Goal: Information Seeking & Learning: Learn about a topic

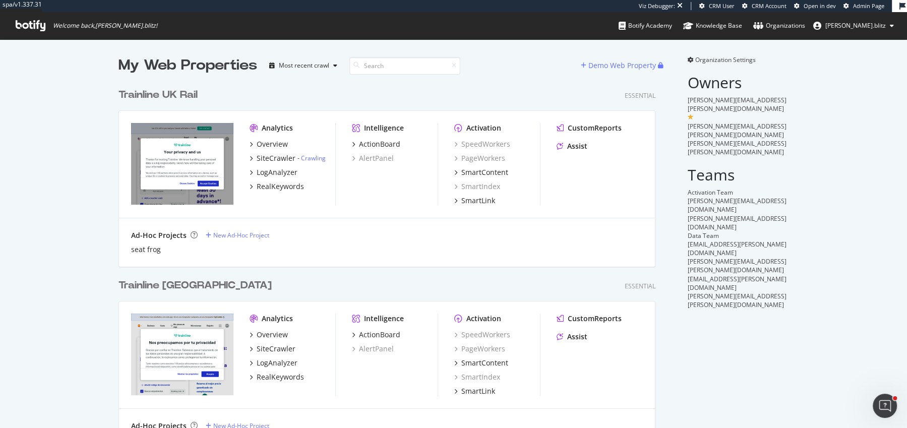
scroll to position [1470, 545]
click at [279, 143] on div "Overview" at bounding box center [272, 144] width 31 height 10
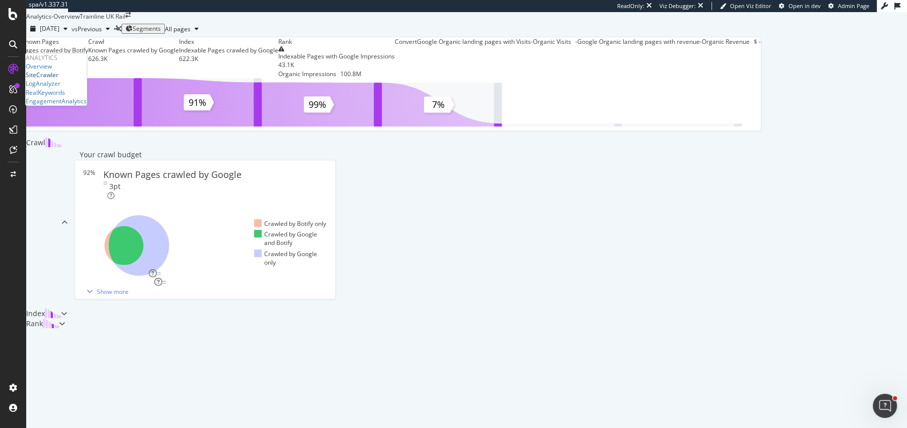
click at [42, 79] on div "SiteCrawler" at bounding box center [42, 75] width 33 height 9
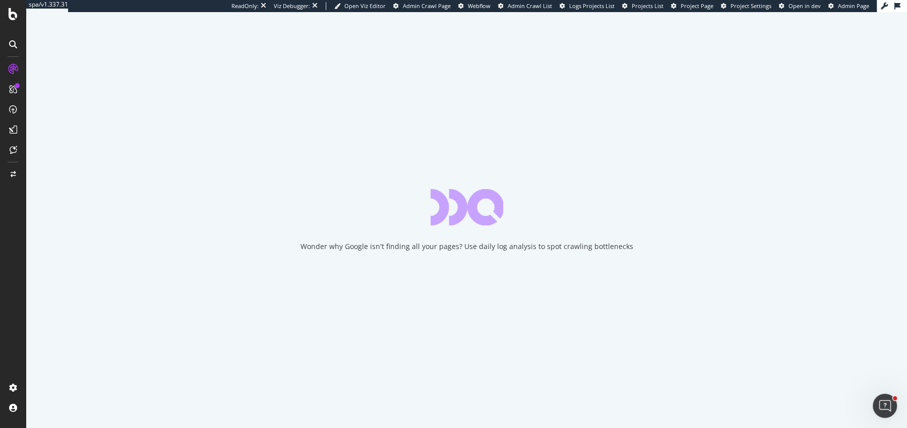
click at [332, 195] on div "Wonder why Google isn't finding all your pages? Use daily log analysis to spot …" at bounding box center [466, 220] width 881 height 416
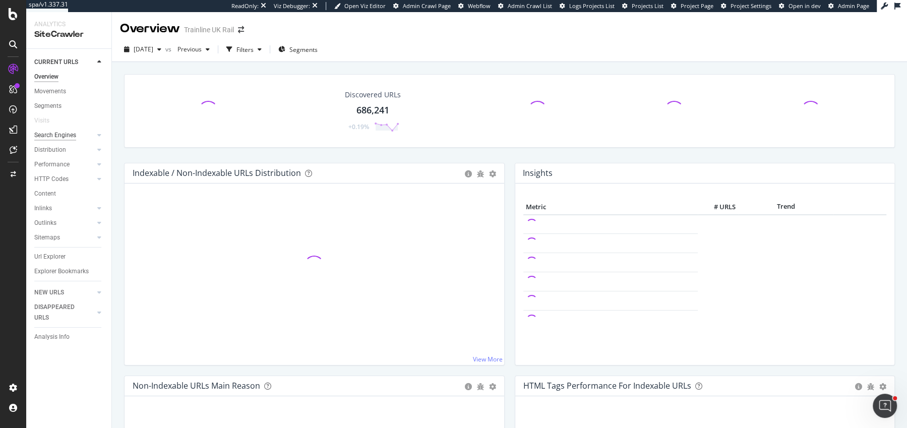
click at [68, 133] on div "Search Engines" at bounding box center [55, 135] width 42 height 11
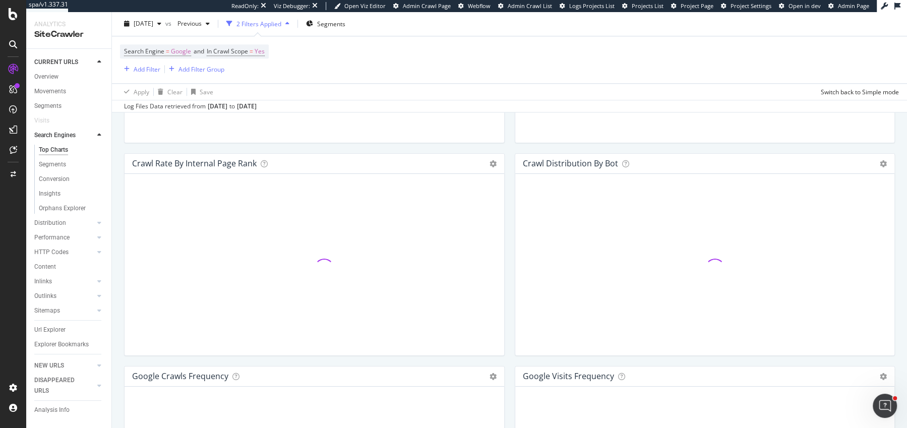
scroll to position [1180, 0]
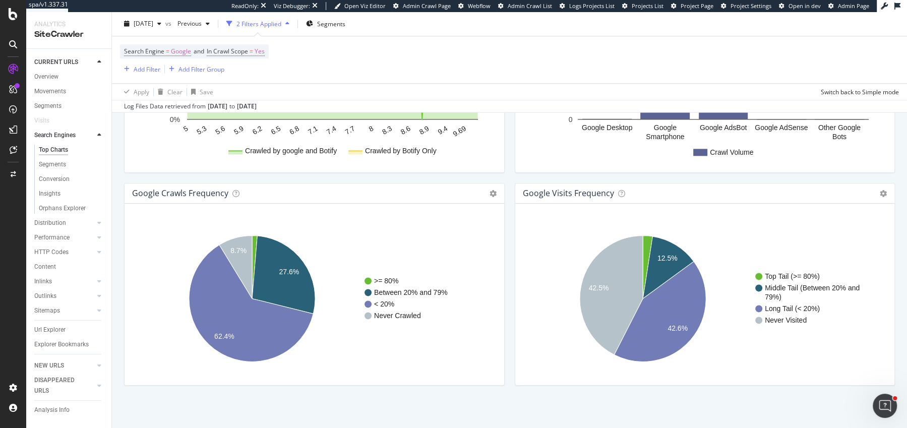
click at [513, 212] on div "google Visits Frequency Chart (by Value) Table Expand Export as CSV Export as P…" at bounding box center [705, 289] width 391 height 213
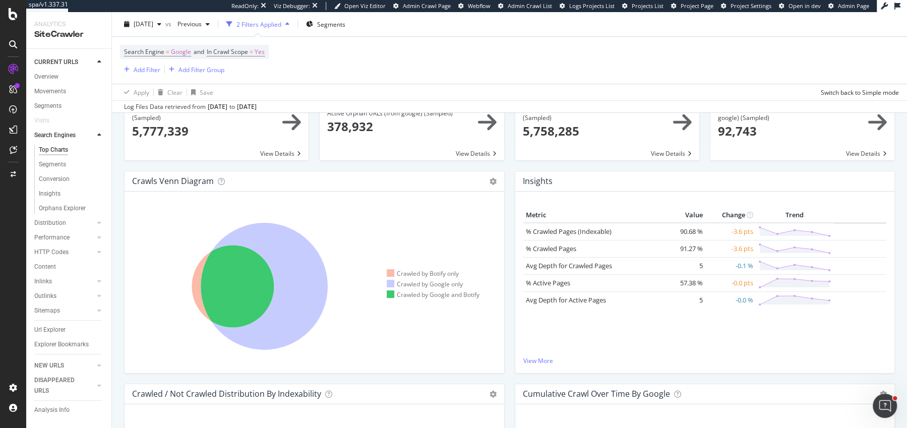
scroll to position [0, 0]
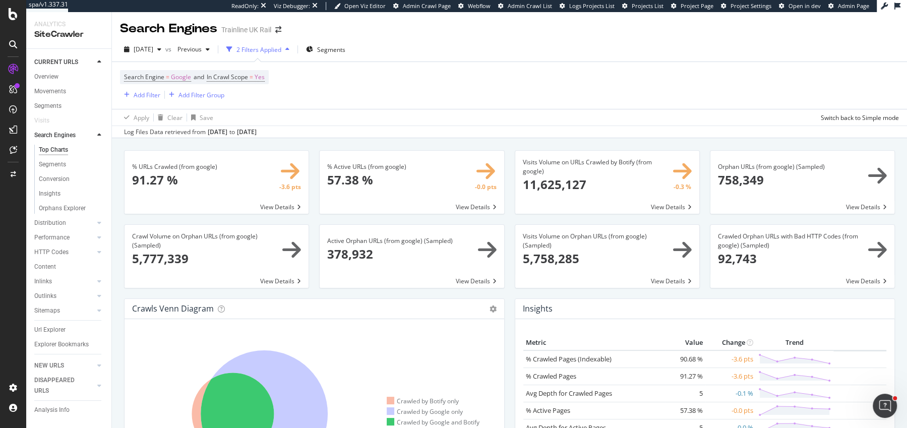
click at [150, 40] on div "2025 Sep. 2nd vs Previous 2 Filters Applied Segments Search Engine = Google and…" at bounding box center [509, 87] width 795 height 101
click at [150, 42] on div "2025 Sep. 2nd" at bounding box center [142, 49] width 45 height 15
click at [528, 128] on div "Log Files Data retrieved from Aug. 05, 2025 to Sep. 03, 2025" at bounding box center [509, 132] width 795 height 12
click at [50, 236] on div "Performance" at bounding box center [51, 238] width 35 height 11
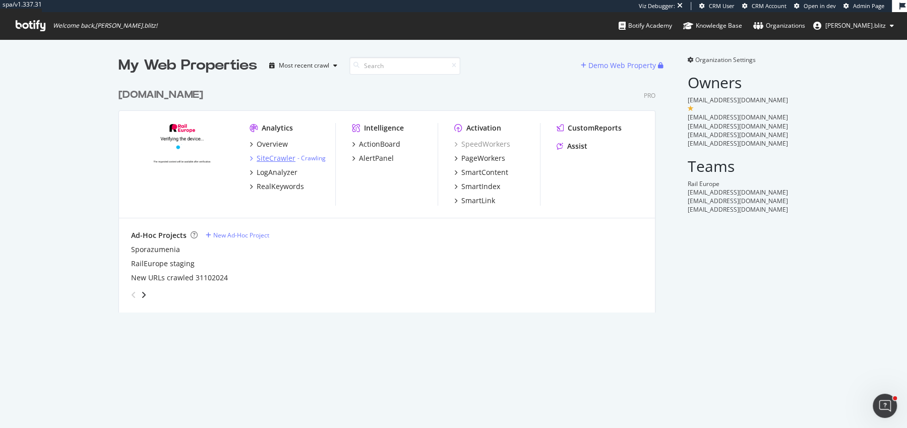
click at [274, 159] on div "SiteCrawler" at bounding box center [276, 158] width 39 height 10
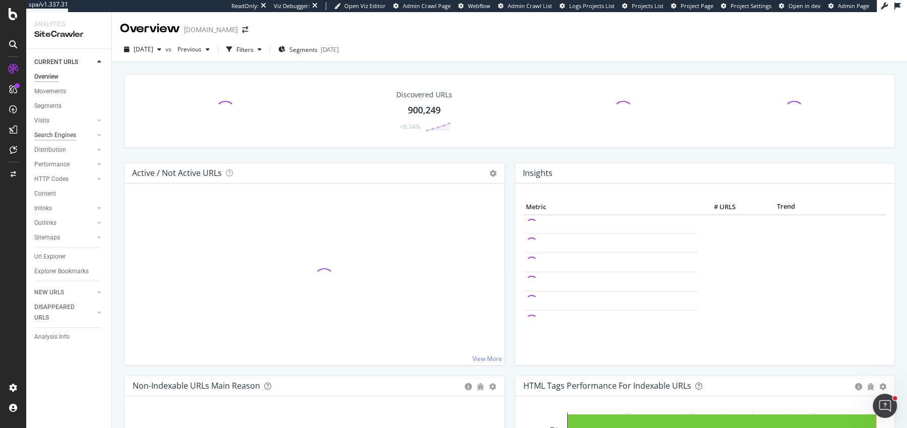
click at [51, 138] on div "Search Engines" at bounding box center [55, 135] width 42 height 11
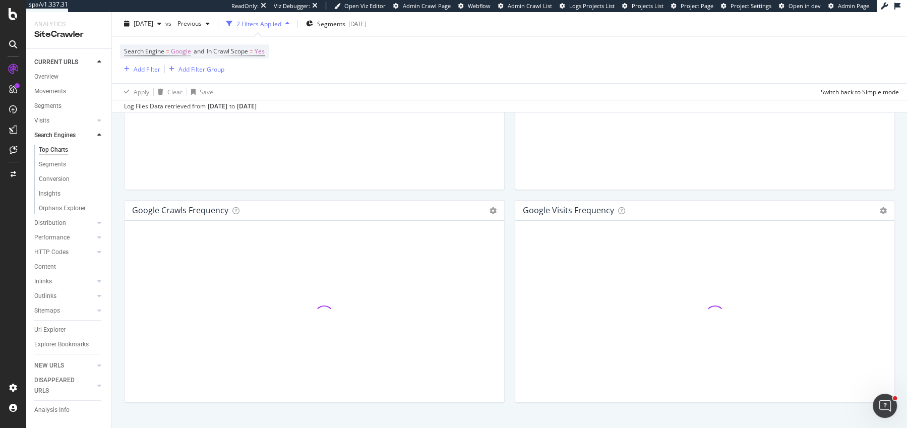
scroll to position [1180, 0]
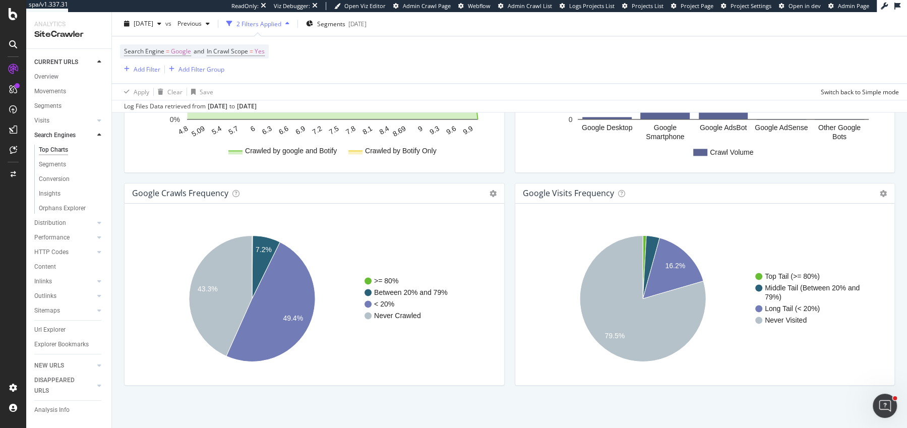
click at [511, 231] on div "google Visits Frequency Chart (by Value) Table Expand Export as CSV Export as P…" at bounding box center [705, 289] width 391 height 213
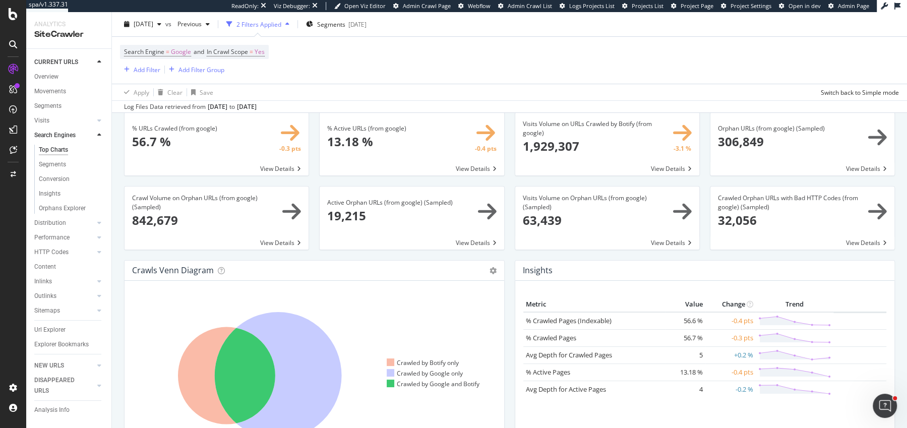
scroll to position [0, 0]
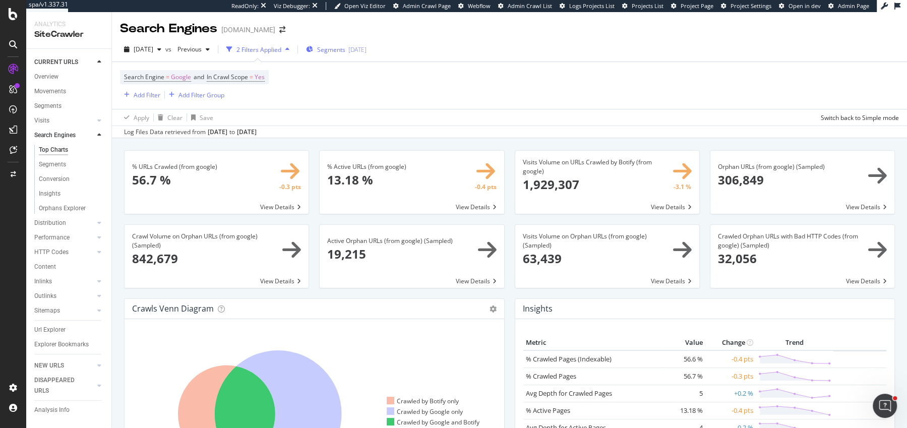
click at [339, 51] on span "Segments" at bounding box center [331, 49] width 28 height 9
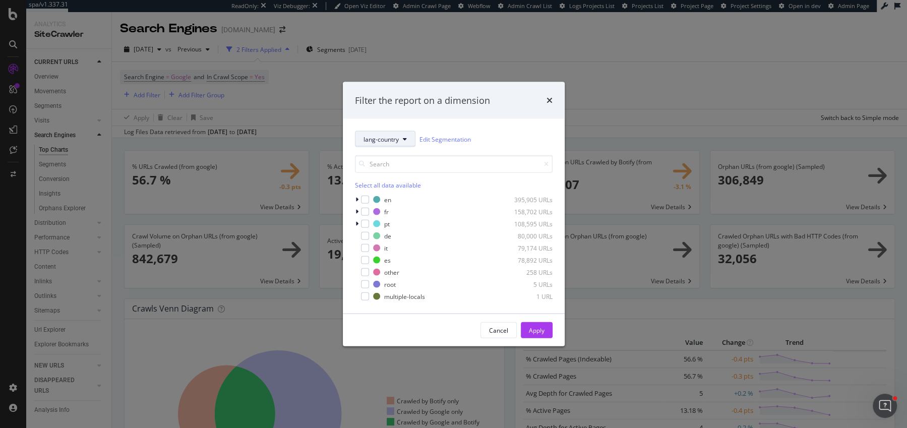
click at [377, 143] on button "lang-country" at bounding box center [385, 139] width 61 height 16
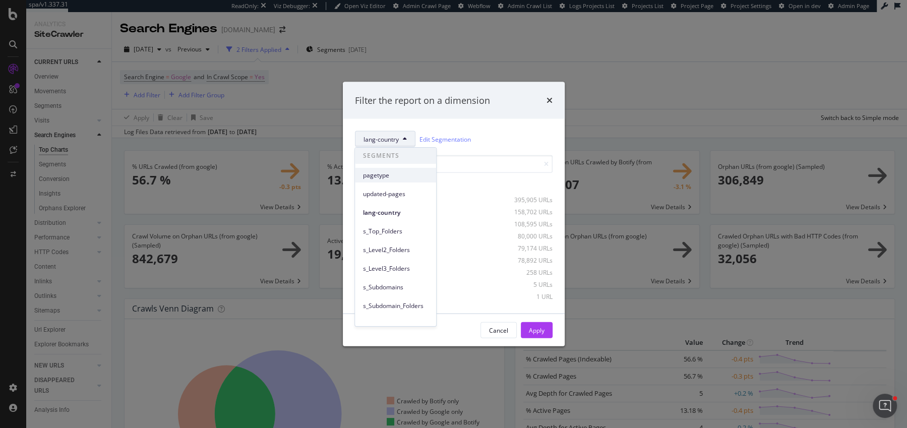
click at [383, 180] on div "pagetype" at bounding box center [395, 175] width 81 height 15
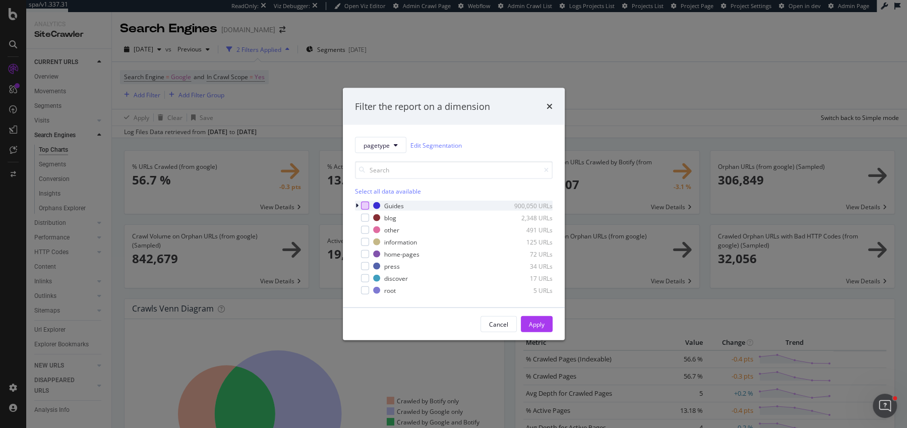
click at [365, 206] on div "modal" at bounding box center [365, 206] width 8 height 8
click at [367, 207] on icon "modal" at bounding box center [365, 205] width 5 height 5
click at [356, 207] on icon "modal" at bounding box center [357, 206] width 3 height 6
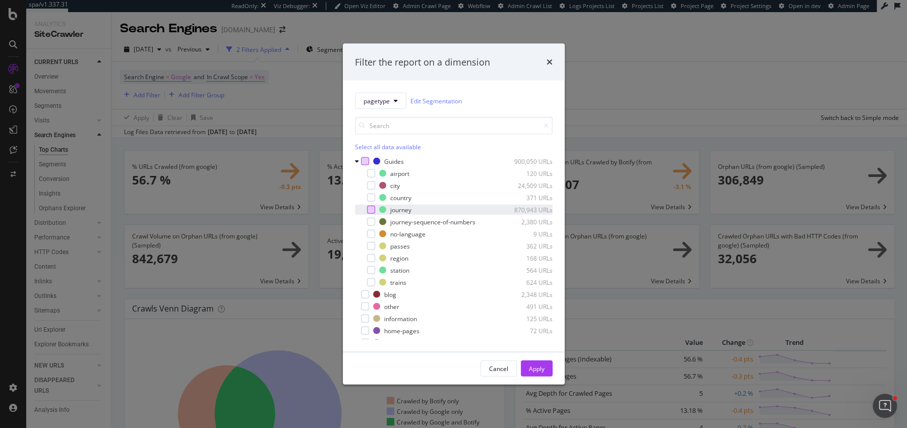
click at [370, 207] on div "modal" at bounding box center [371, 210] width 8 height 8
click at [542, 371] on div "Apply" at bounding box center [537, 368] width 16 height 9
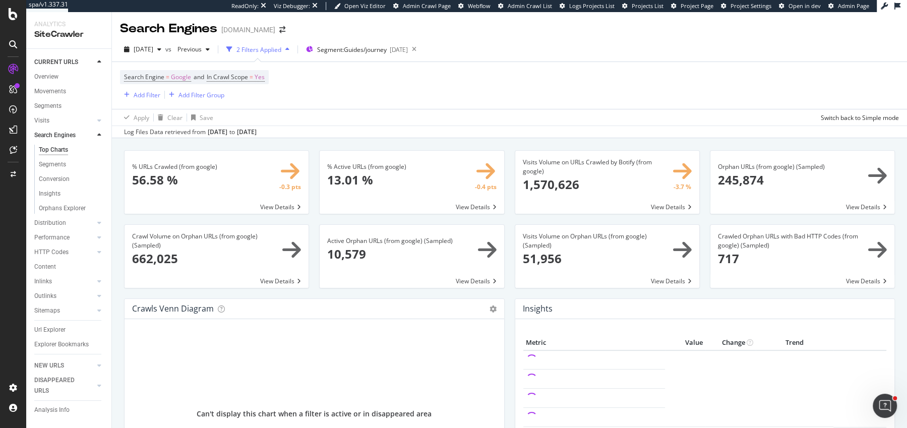
scroll to position [1180, 0]
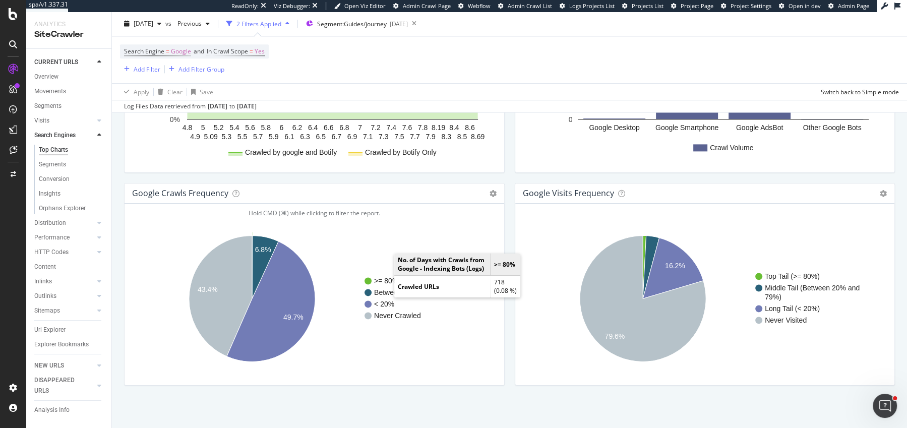
click at [384, 277] on text ">= 80%" at bounding box center [386, 281] width 24 height 8
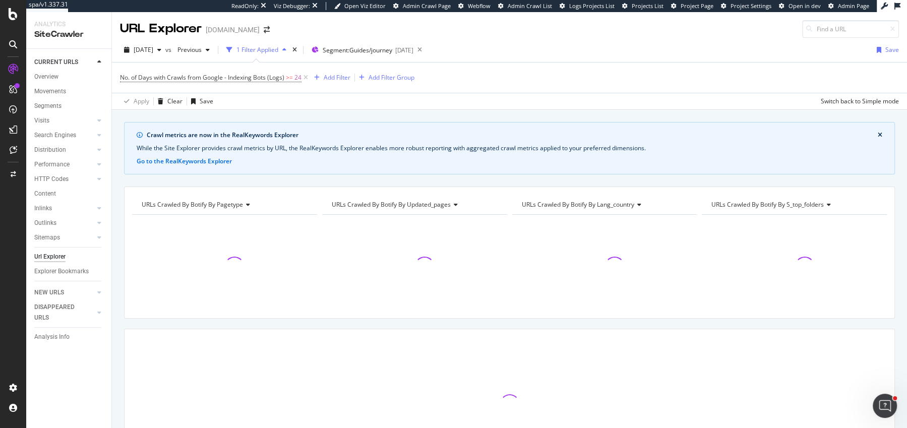
click at [292, 201] on div "URLs Crawled By Botify By pagetype" at bounding box center [224, 205] width 168 height 16
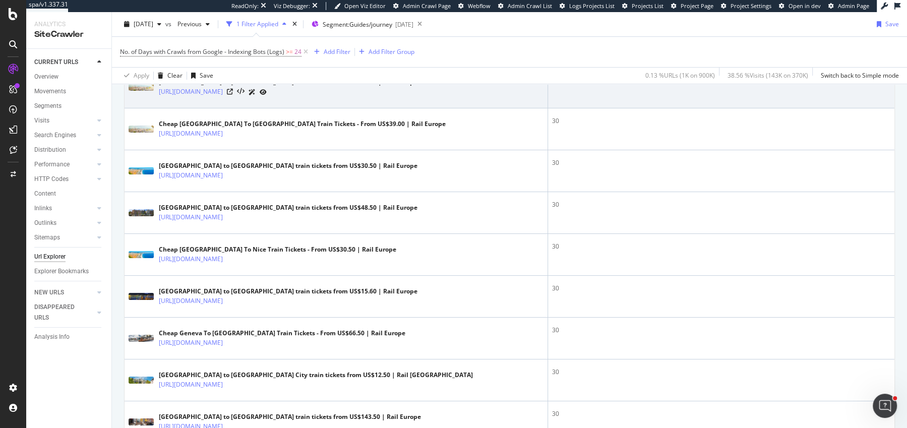
scroll to position [476, 0]
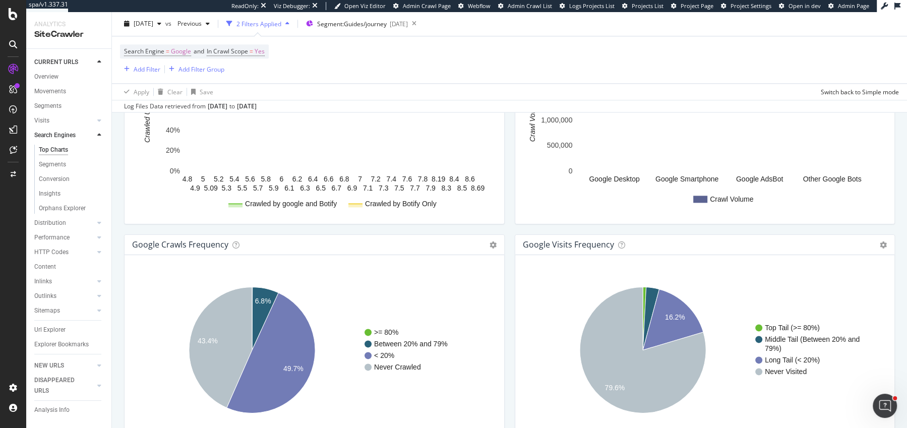
scroll to position [1180, 0]
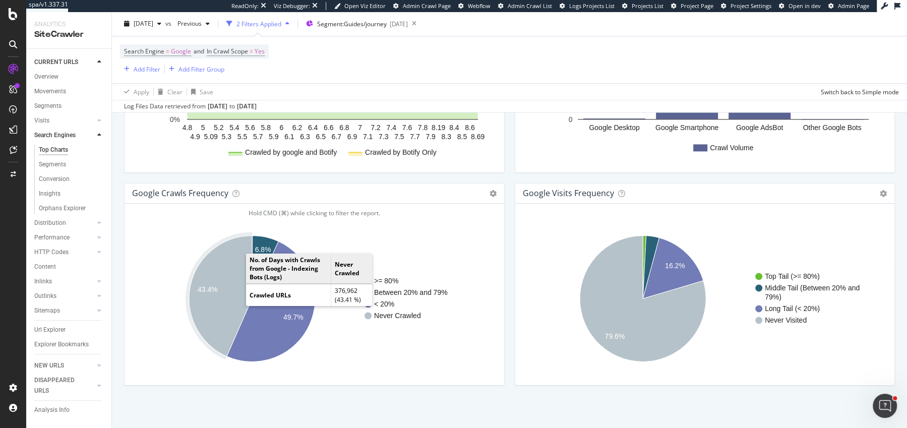
drag, startPoint x: 266, startPoint y: 290, endPoint x: 243, endPoint y: 281, distance: 24.7
click at [224, 276] on icon "A chart." at bounding box center [220, 296] width 63 height 121
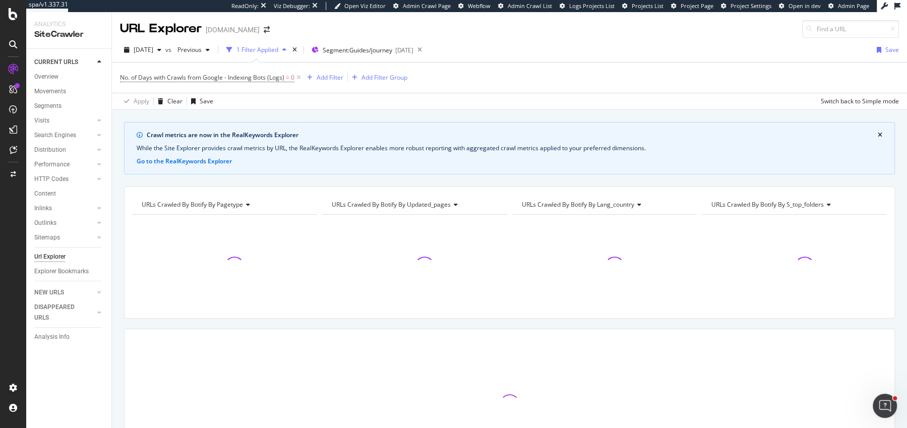
scroll to position [14, 0]
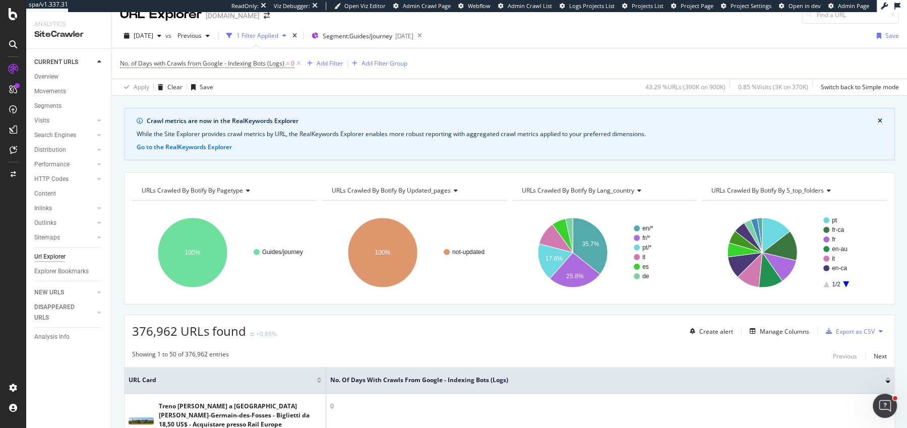
click at [880, 118] on icon "close banner" at bounding box center [880, 121] width 5 height 6
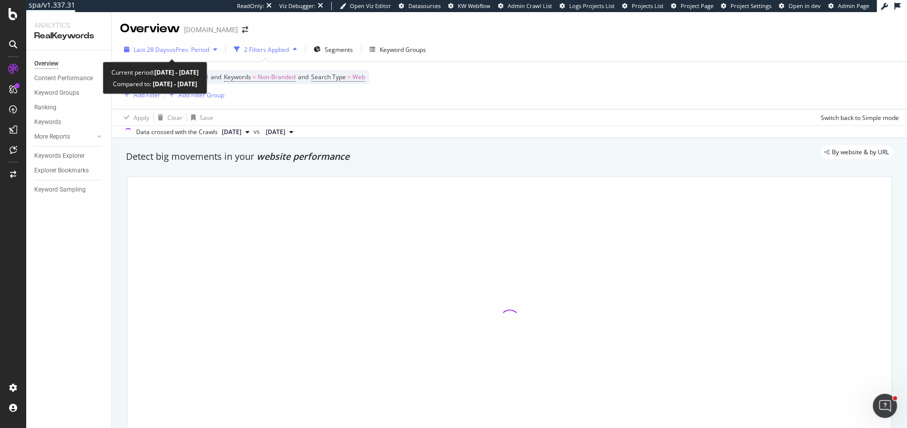
click at [159, 49] on span "Last 28 Days" at bounding box center [152, 49] width 36 height 9
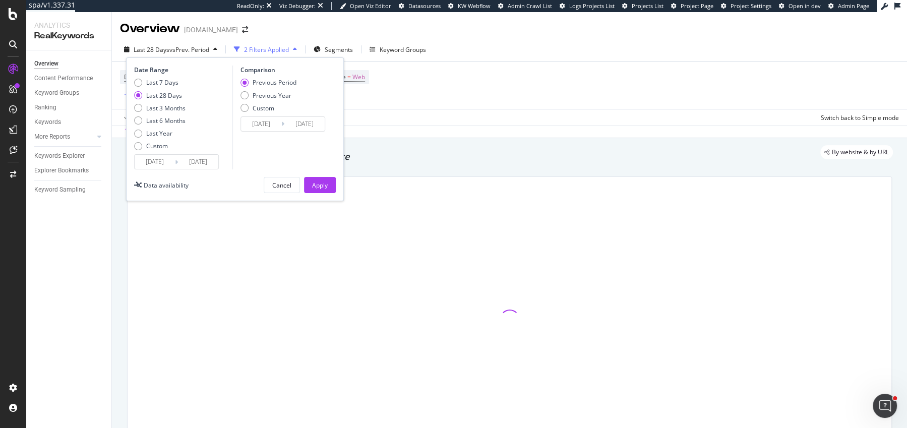
click at [270, 92] on div "Previous Year" at bounding box center [272, 95] width 39 height 9
type input "2024/08/20"
type input "2024/09/16"
click at [329, 189] on button "Apply" at bounding box center [320, 185] width 32 height 16
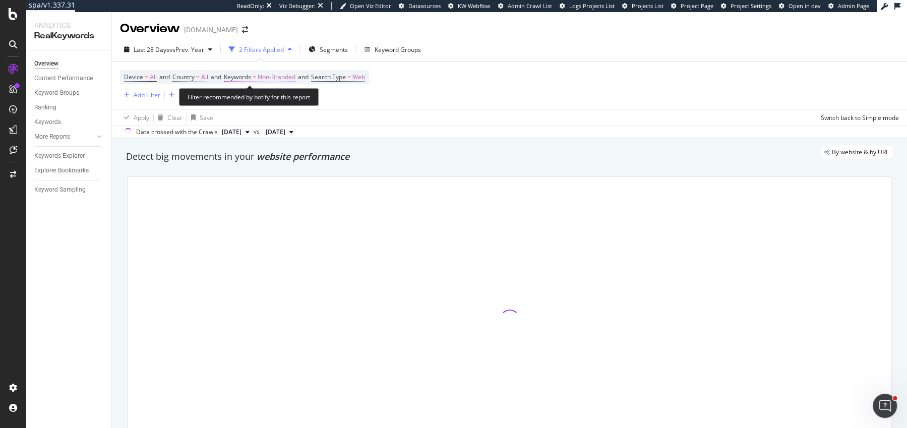
click at [273, 73] on span "Non-Branded" at bounding box center [277, 77] width 38 height 14
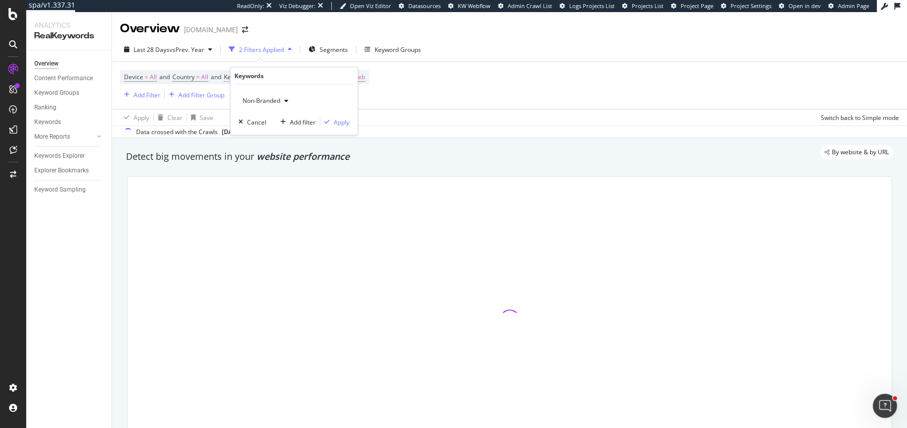
click at [263, 97] on span "Non-Branded" at bounding box center [260, 100] width 42 height 9
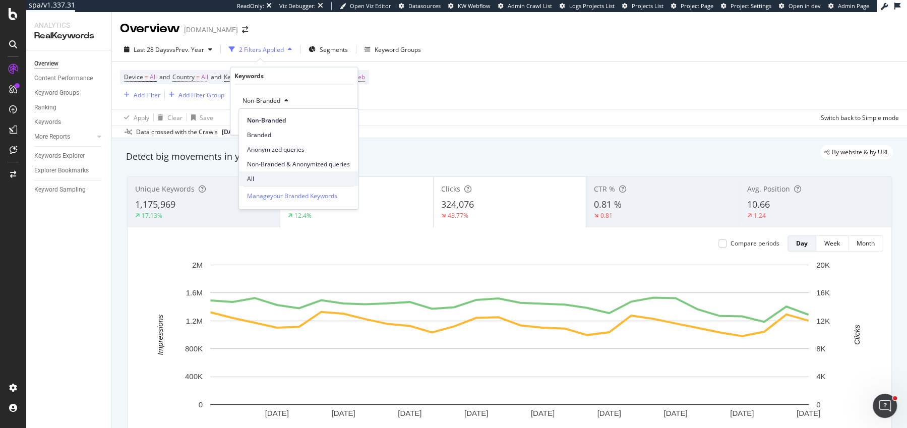
click at [271, 178] on span "All" at bounding box center [298, 179] width 103 height 9
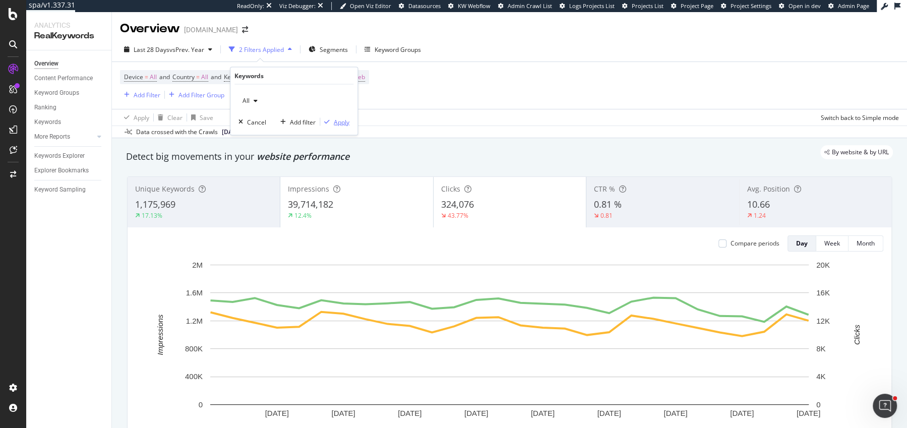
click at [342, 122] on div "Apply" at bounding box center [342, 122] width 16 height 9
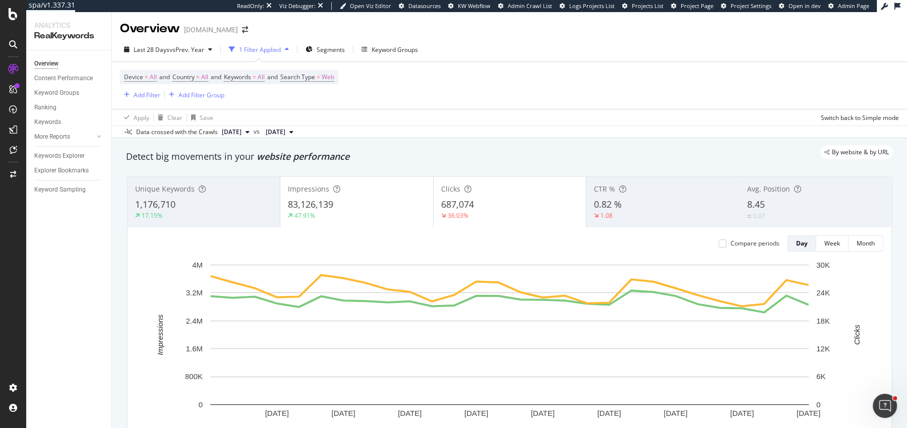
click at [783, 211] on div "0.07" at bounding box center [816, 216] width 137 height 10
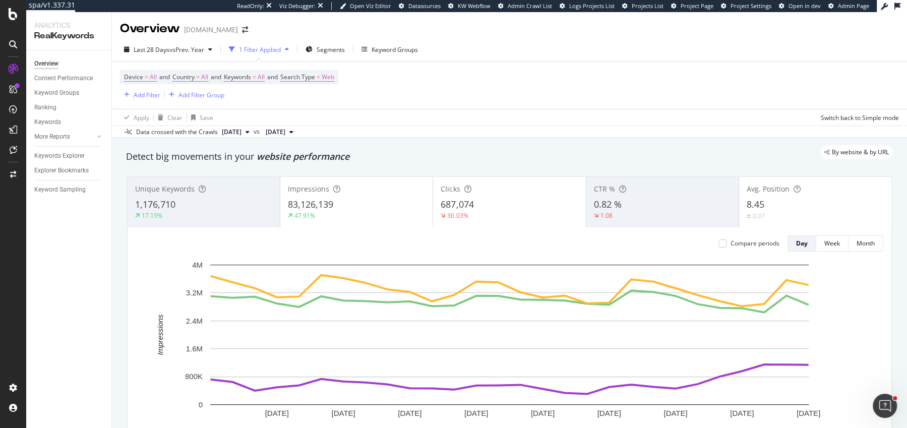
click at [503, 208] on div "687,074" at bounding box center [509, 204] width 137 height 13
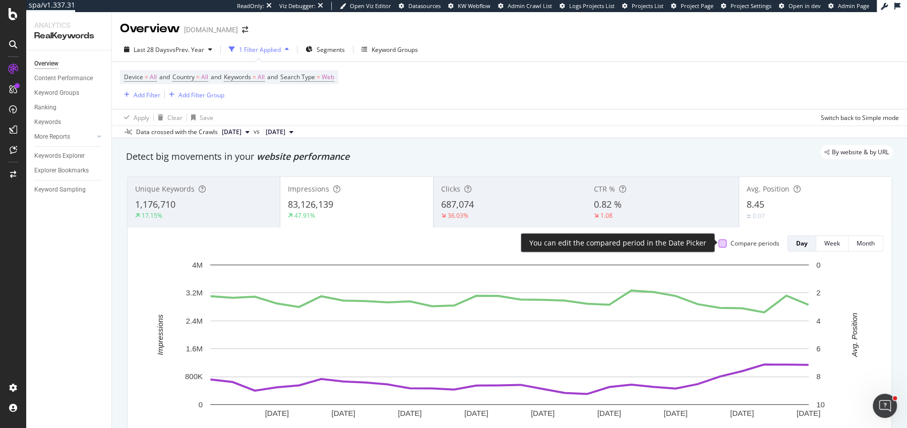
click at [727, 242] on div at bounding box center [723, 244] width 8 height 8
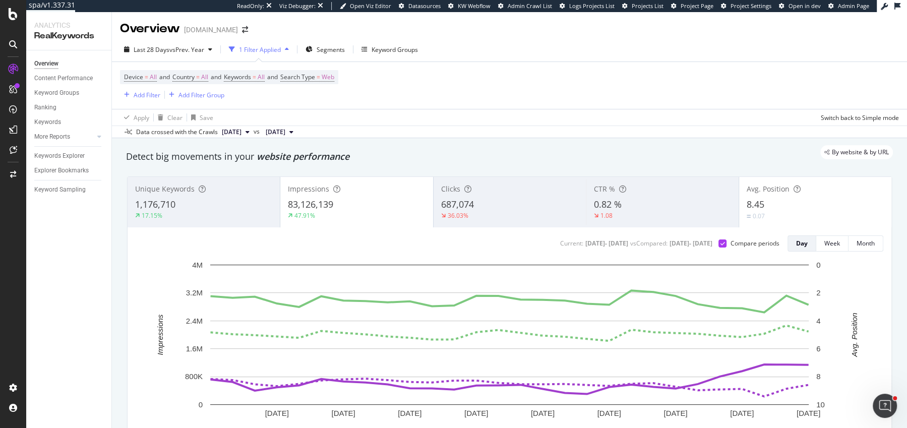
click at [516, 208] on div "687,074" at bounding box center [509, 204] width 137 height 13
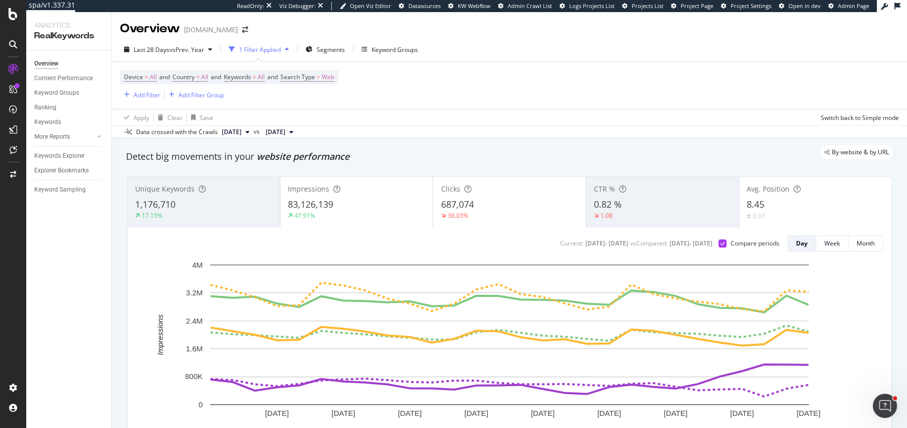
click at [403, 211] on div "47.91%" at bounding box center [356, 215] width 137 height 9
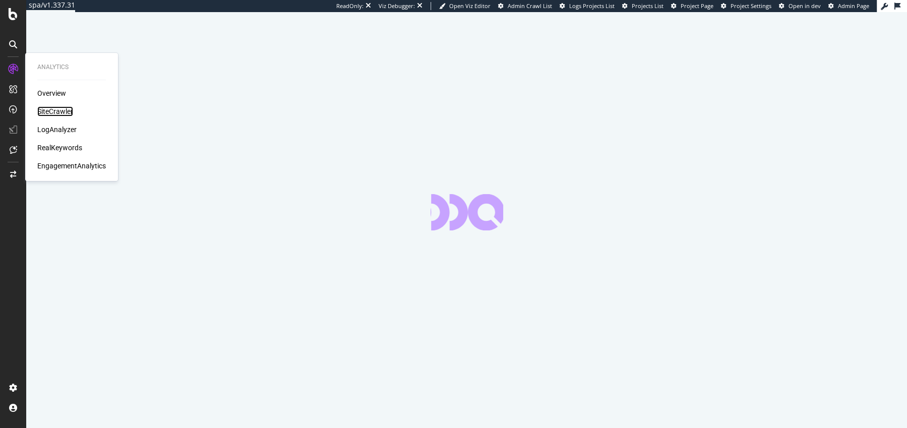
click at [51, 111] on div "SiteCrawler" at bounding box center [55, 111] width 36 height 10
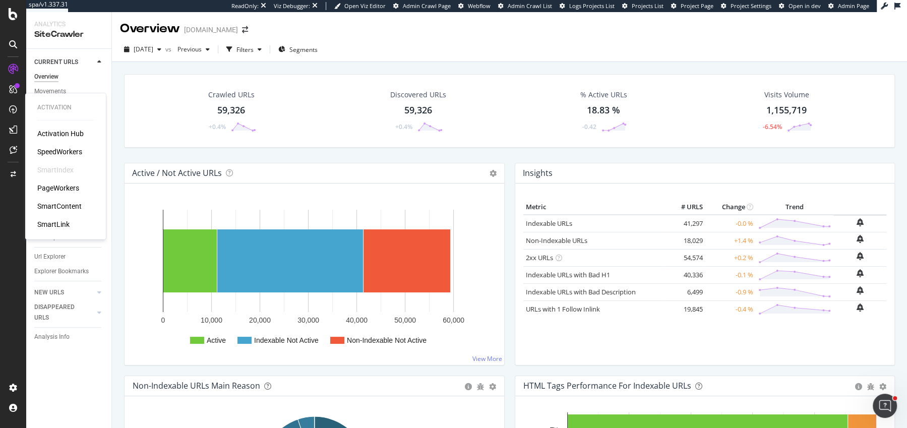
click at [56, 186] on div "PageWorkers" at bounding box center [58, 188] width 42 height 10
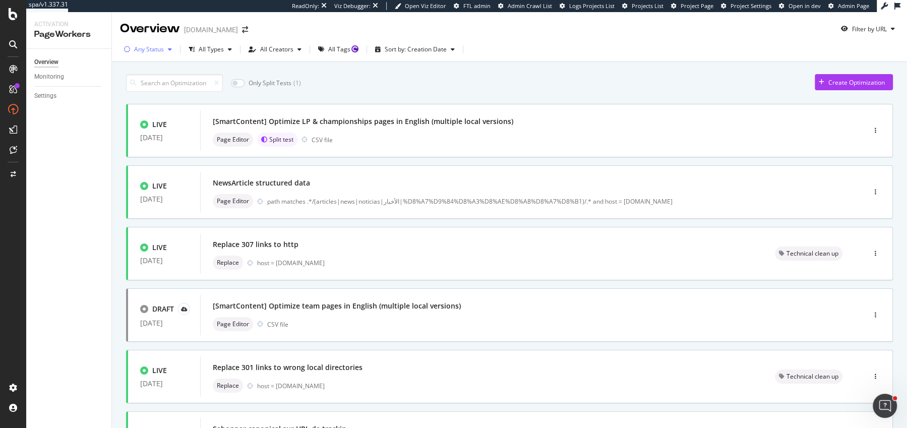
click at [156, 49] on div "Any Status" at bounding box center [149, 49] width 30 height 6
click at [515, 90] on div "Only Split Tests ( 1 ) Create Optimization" at bounding box center [509, 83] width 767 height 18
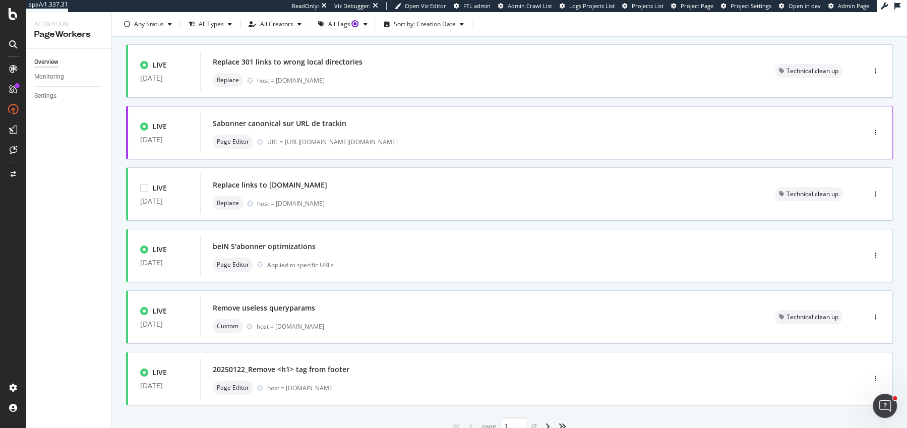
scroll to position [347, 0]
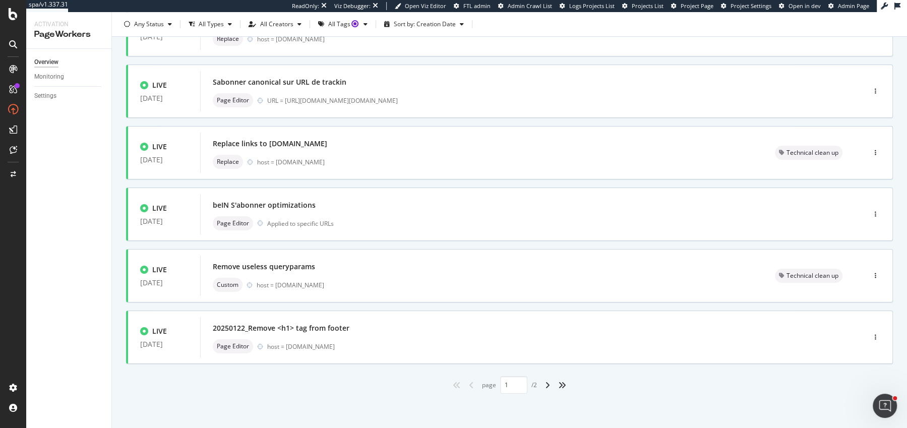
click at [544, 387] on div "angle-right" at bounding box center [547, 385] width 13 height 16
type input "2"
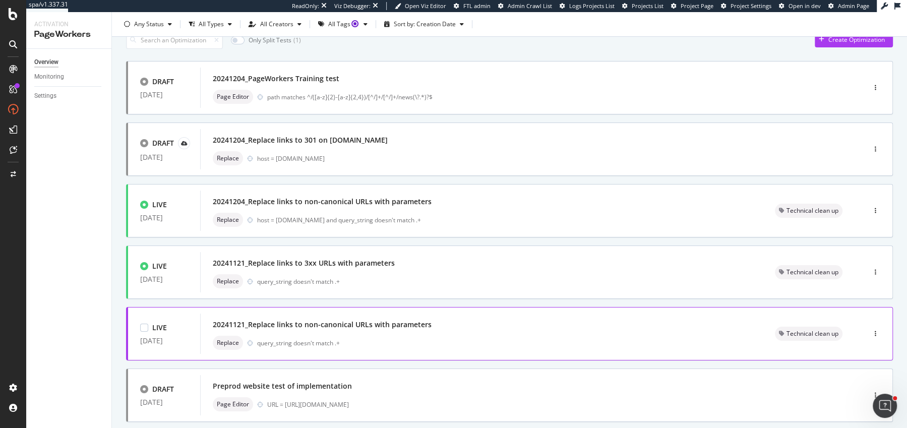
scroll to position [101, 0]
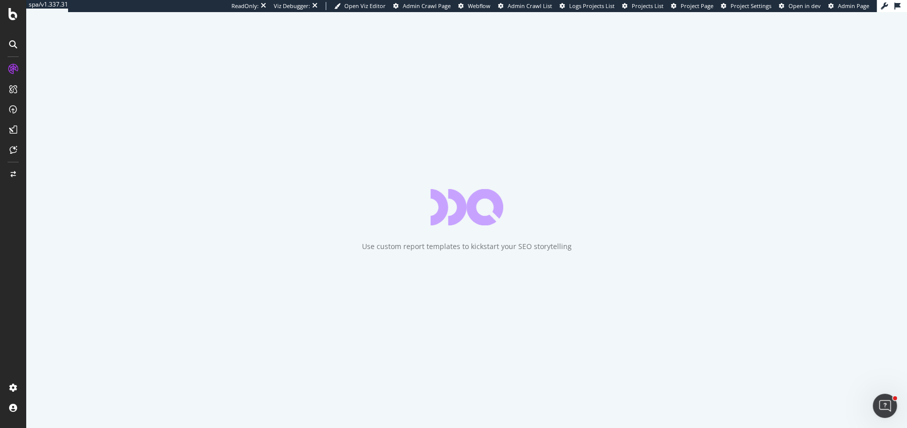
click at [5, 428] on icon "close toast" at bounding box center [2, 432] width 5 height 9
click at [57, 104] on div "Overview SiteCrawler LogAnalyzer RealKeywords EngagementAnalytics" at bounding box center [56, 83] width 61 height 43
click at [57, 79] on div "SiteCrawler" at bounding box center [42, 75] width 33 height 9
click at [52, 71] on div "Overview" at bounding box center [39, 66] width 26 height 9
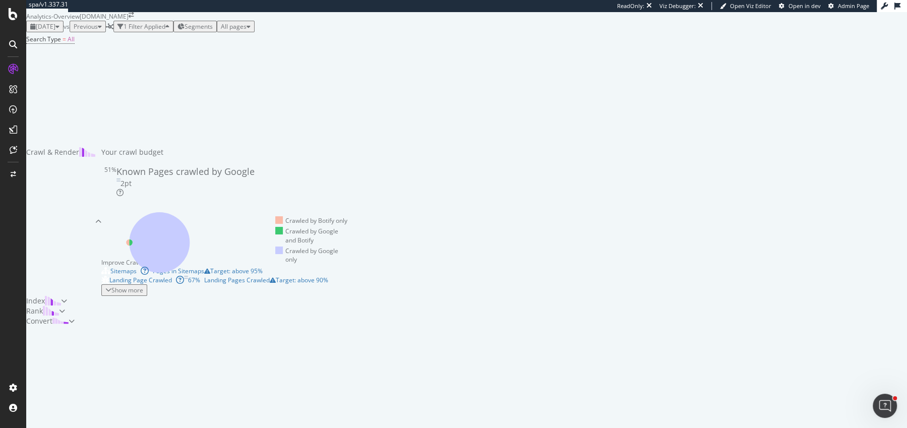
click at [55, 31] on span "[DATE]" at bounding box center [46, 26] width 20 height 9
click at [98, 31] on span "Previous" at bounding box center [86, 26] width 24 height 9
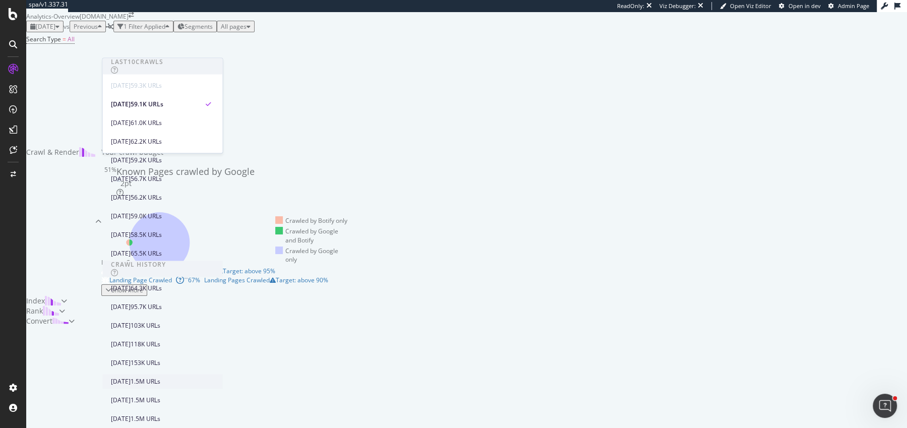
scroll to position [282, 0]
click at [131, 396] on div "[DATE]" at bounding box center [121, 400] width 20 height 9
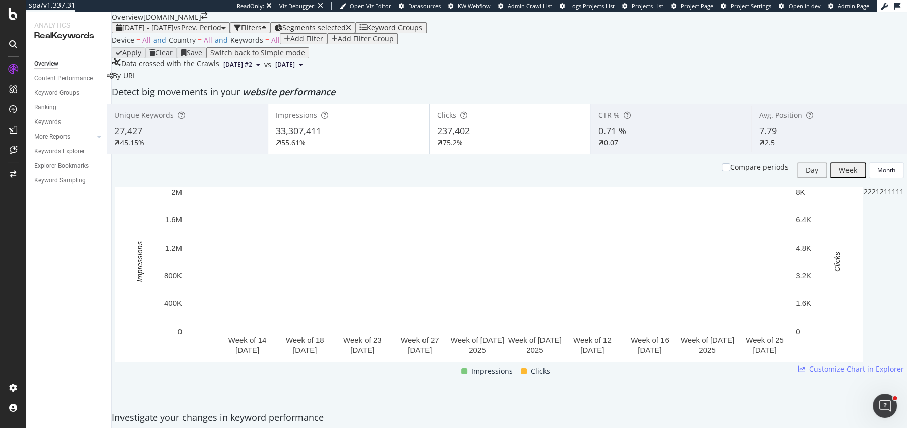
scroll to position [11, 0]
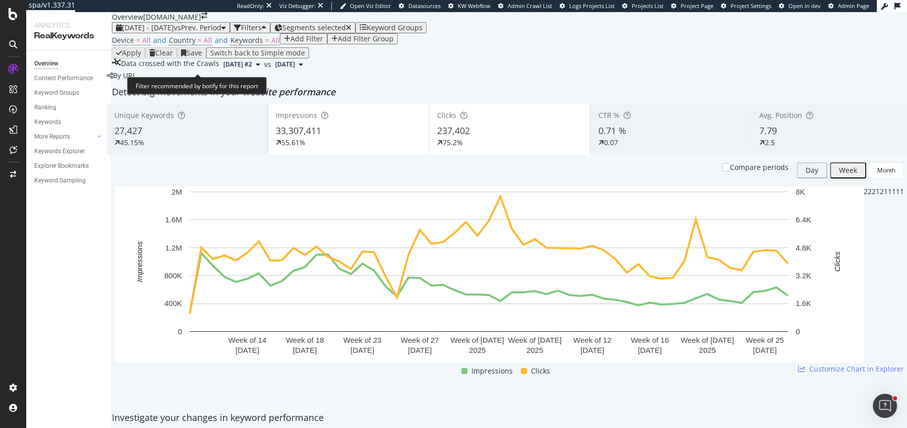
click at [201, 47] on span "Device = All and Country = All and Keywords = All" at bounding box center [196, 40] width 168 height 14
click at [236, 45] on span "Keywords" at bounding box center [247, 40] width 33 height 10
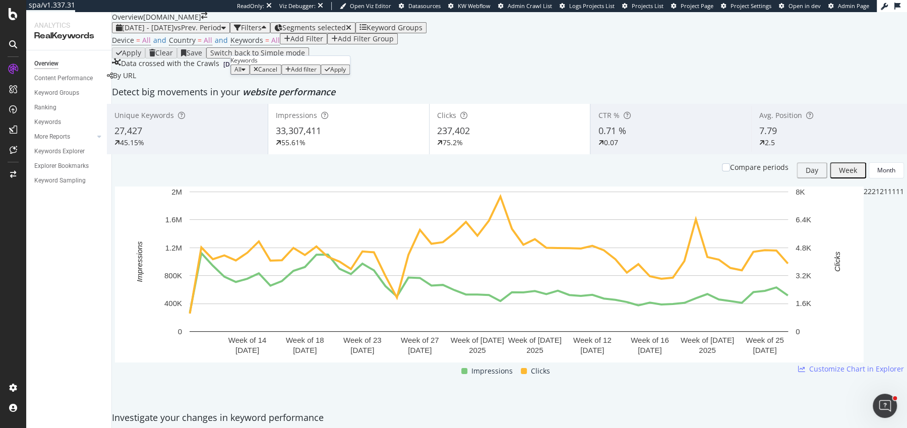
click at [240, 74] on span "All" at bounding box center [238, 69] width 7 height 9
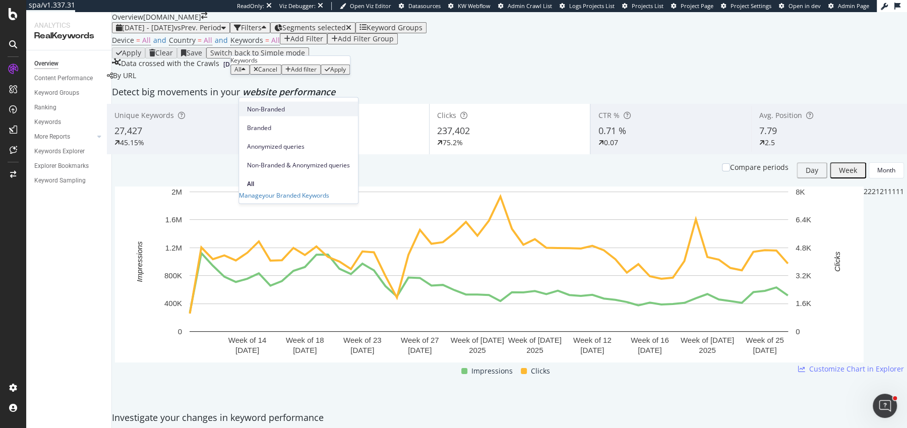
click at [270, 110] on span "Non-Branded" at bounding box center [298, 108] width 103 height 9
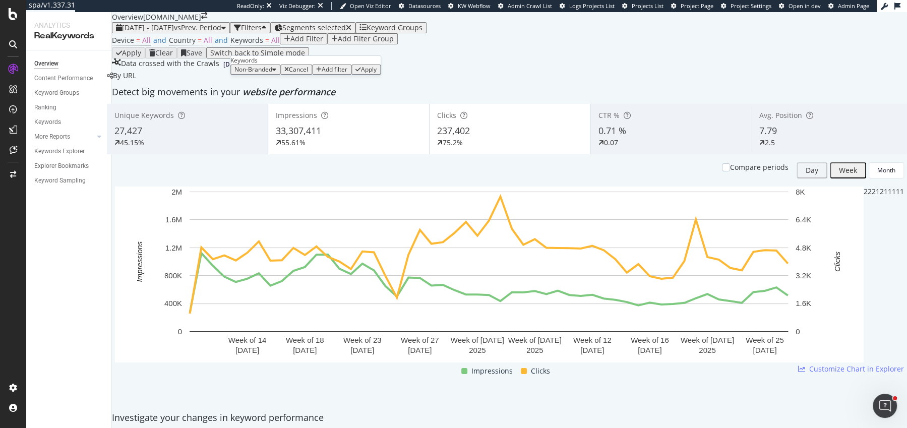
click at [361, 73] on div "Apply" at bounding box center [369, 69] width 16 height 7
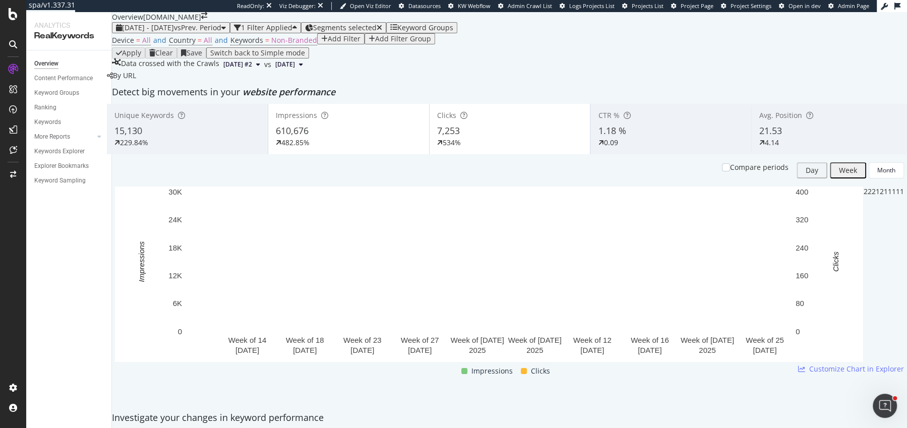
scroll to position [72, 0]
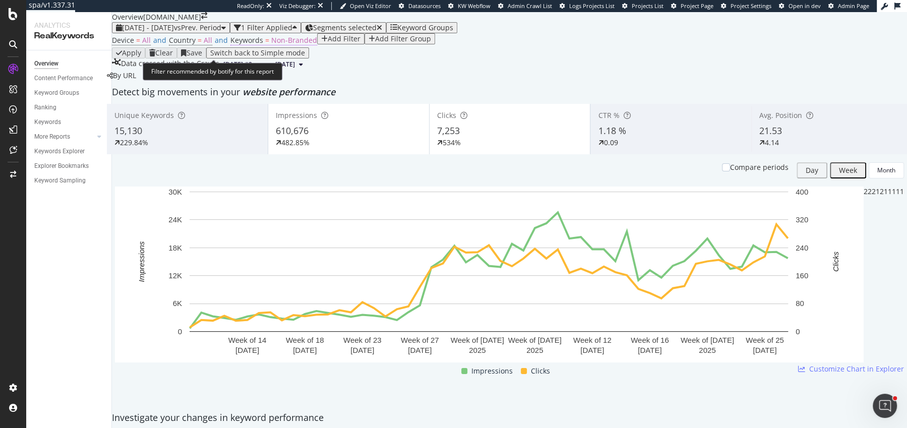
click at [264, 45] on span "Keywords = Non-Branded" at bounding box center [274, 40] width 87 height 10
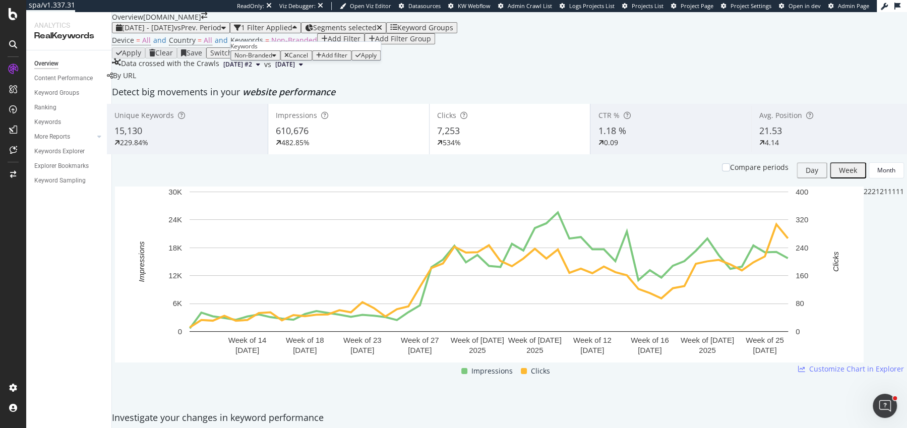
click at [264, 59] on div "Non-Branded" at bounding box center [256, 55] width 42 height 7
click at [257, 165] on span "All" at bounding box center [298, 169] width 103 height 9
click at [341, 59] on div "Apply" at bounding box center [338, 55] width 16 height 7
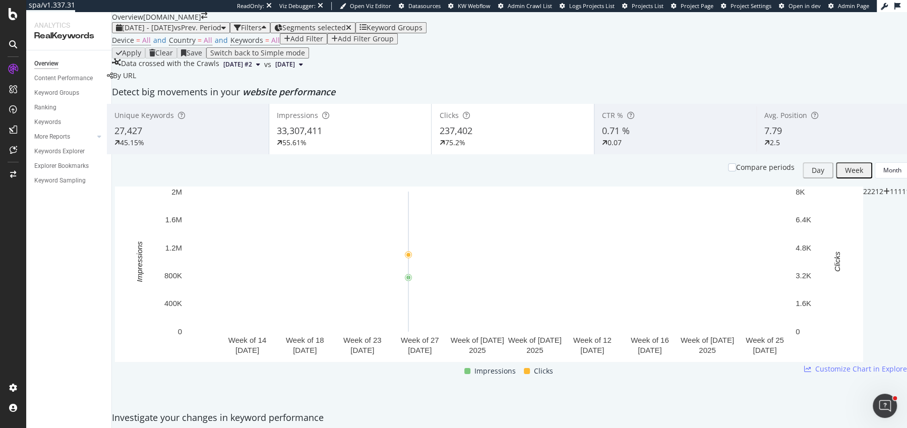
scroll to position [57, 0]
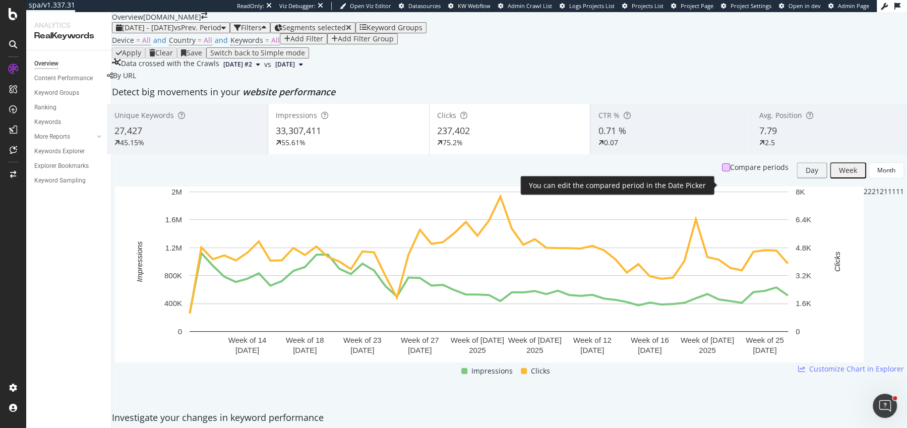
click at [722, 171] on div at bounding box center [726, 167] width 8 height 8
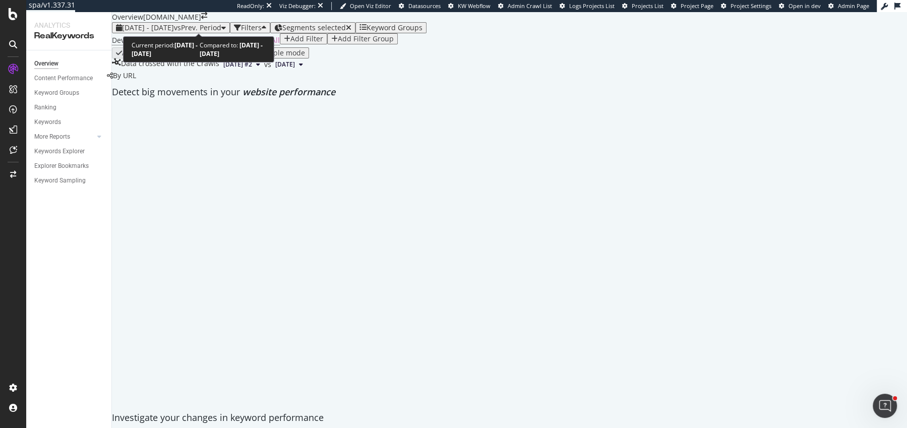
click at [221, 25] on span "vs Prev. Period" at bounding box center [197, 28] width 47 height 10
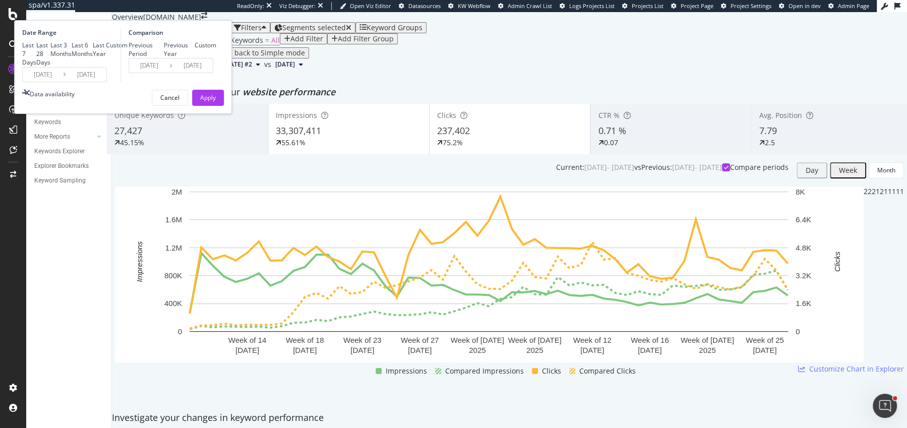
click at [424, 47] on div "Device = All and Country = All and Keywords = All Add Filter Add Filter Group" at bounding box center [509, 40] width 795 height 14
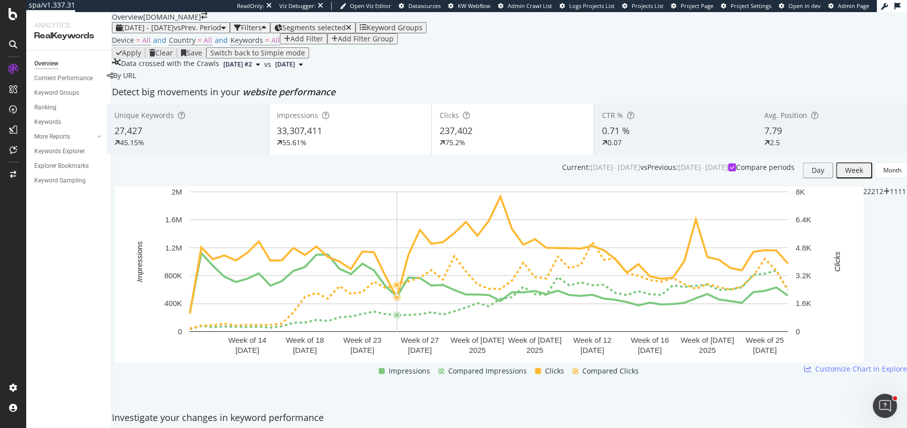
scroll to position [75, 0]
click at [73, 105] on div "EngagementAnalytics" at bounding box center [56, 101] width 61 height 9
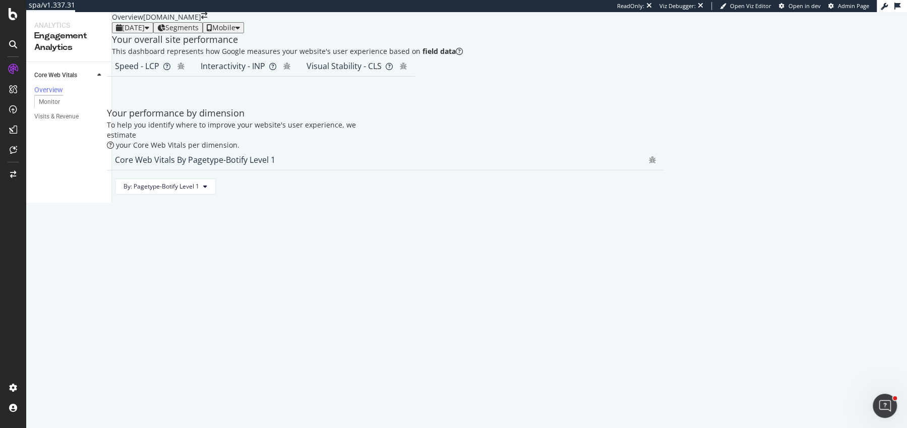
click at [68, 124] on div "Visits & Revenue" at bounding box center [72, 116] width 77 height 15
click at [61, 121] on div "Visits & Revenue" at bounding box center [56, 116] width 44 height 11
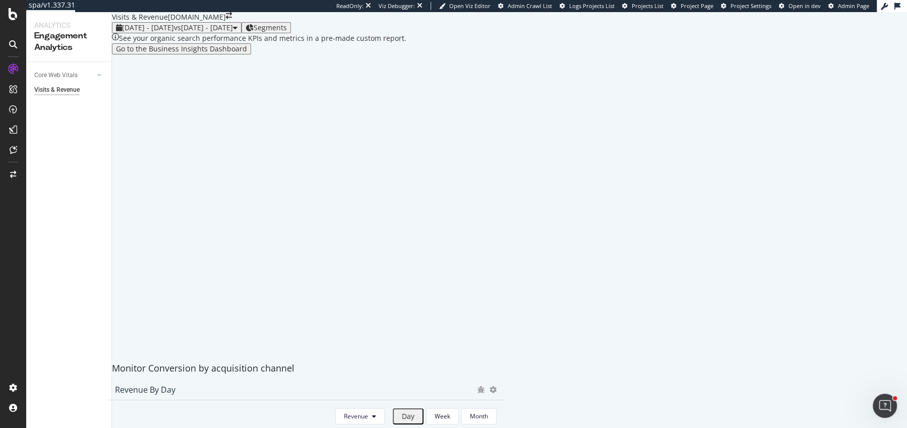
click at [149, 32] on span "2025 Aug. 18th - Sep. 14th" at bounding box center [148, 28] width 52 height 10
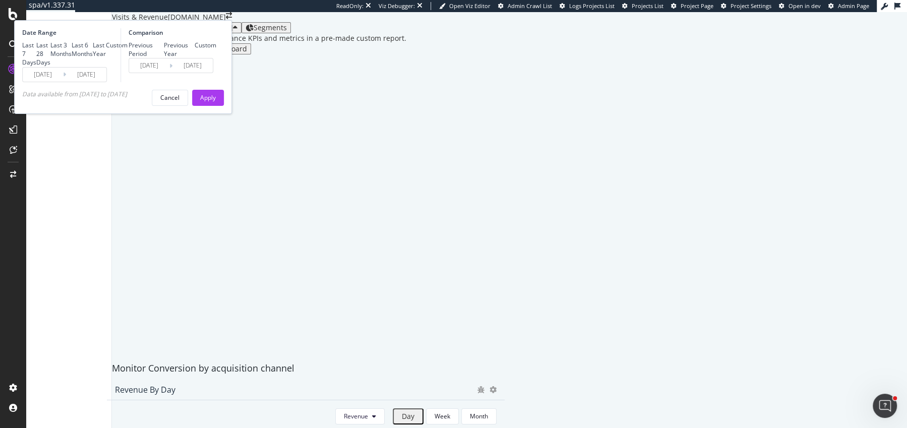
click at [149, 114] on div "Date Range Last 7 Days Last 28 Days Last 3 Months Last 6 Months Last Year Custo…" at bounding box center [123, 67] width 218 height 94
click at [63, 82] on input "2025/08/18" at bounding box center [43, 75] width 40 height 14
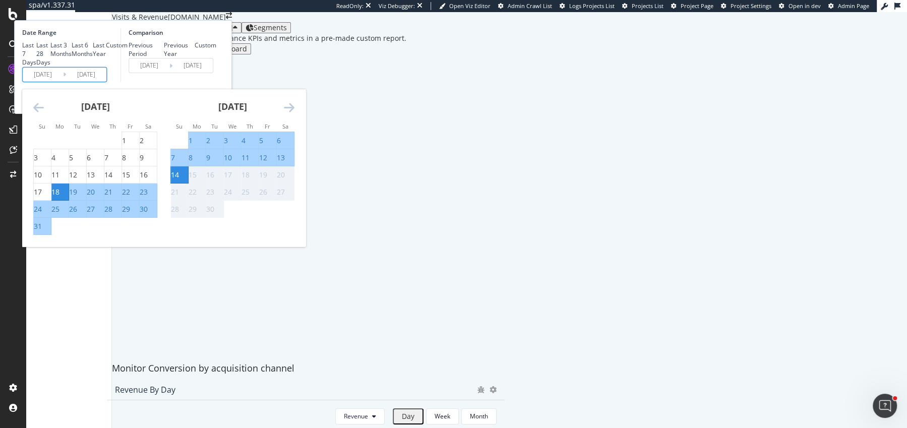
click at [44, 113] on icon "Move backward to switch to the previous month." at bounding box center [38, 107] width 11 height 12
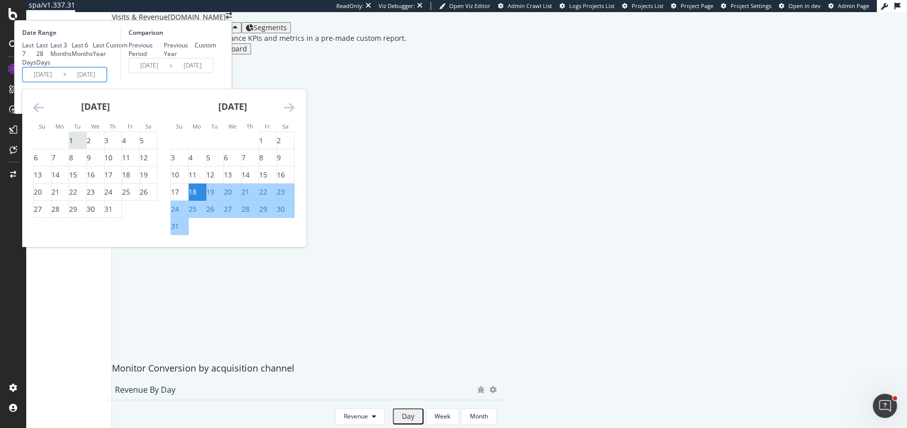
click at [73, 146] on div "1" at bounding box center [71, 141] width 4 height 10
type input "2025/07/01"
type input "2025/04/16"
type input "2025/06/30"
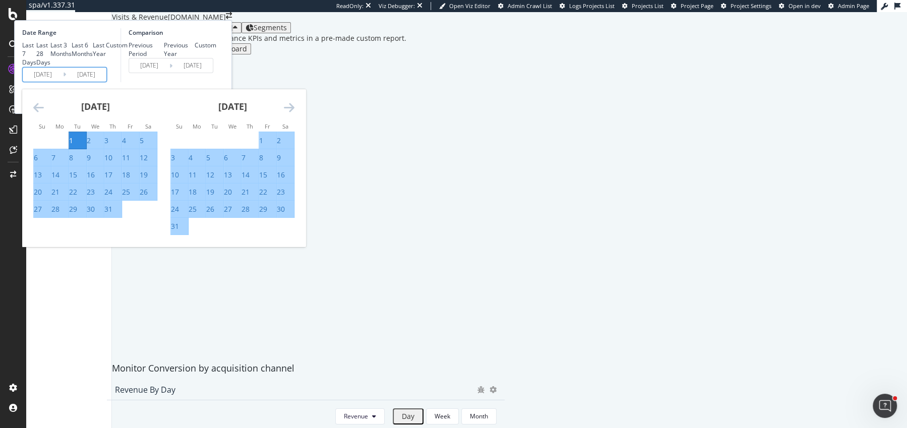
click at [179, 232] on div "31" at bounding box center [175, 226] width 8 height 10
type input "[DATE]"
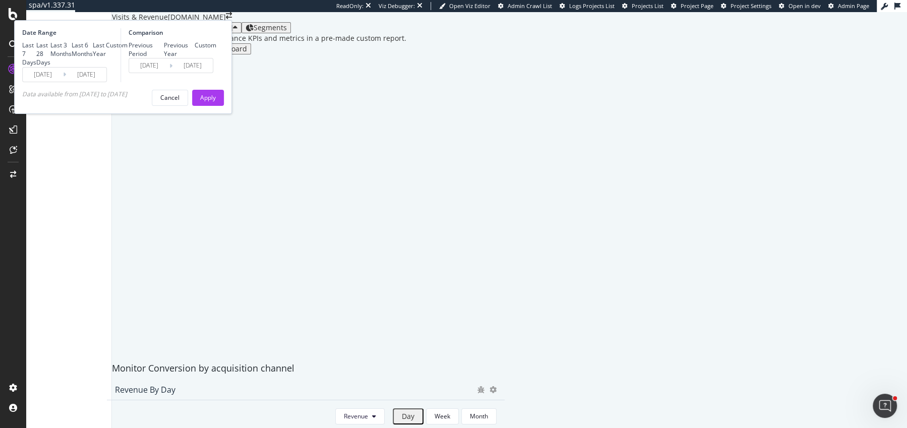
click at [195, 58] on div "Previous Year" at bounding box center [179, 49] width 31 height 17
type input "2024/07/02"
type input "2024/09/01"
click at [216, 102] on div "Apply" at bounding box center [208, 97] width 16 height 9
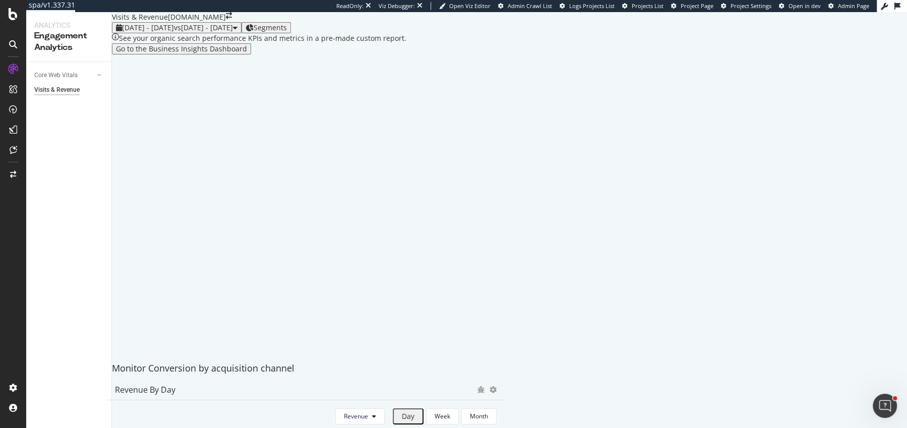
click at [287, 32] on div "Segments" at bounding box center [266, 28] width 41 height 8
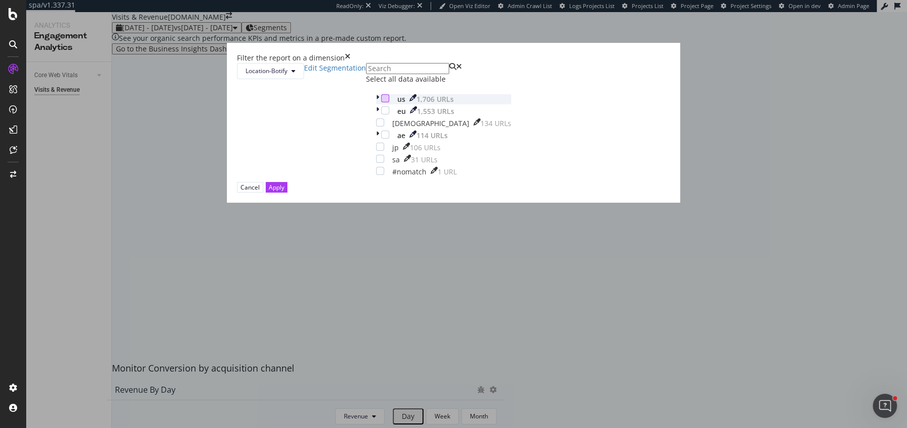
click at [381, 102] on div "modal" at bounding box center [385, 98] width 8 height 8
click at [376, 104] on div "modal" at bounding box center [378, 99] width 5 height 10
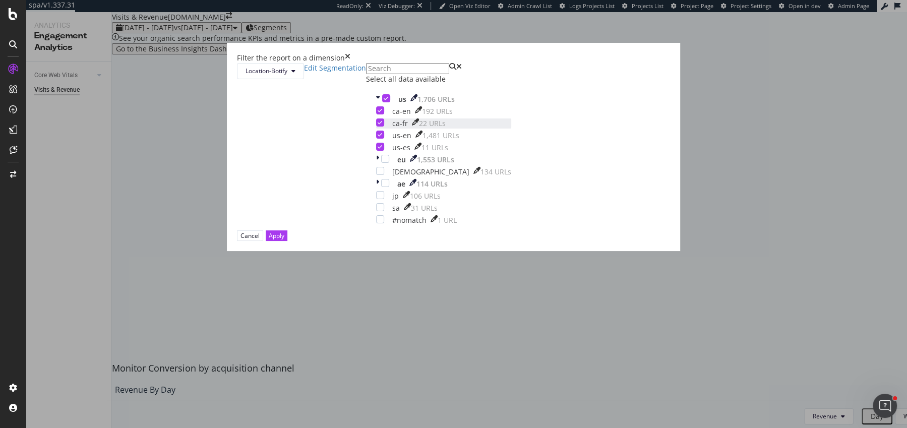
click at [376, 127] on div "modal" at bounding box center [380, 123] width 8 height 8
click at [376, 114] on div "modal" at bounding box center [380, 110] width 8 height 8
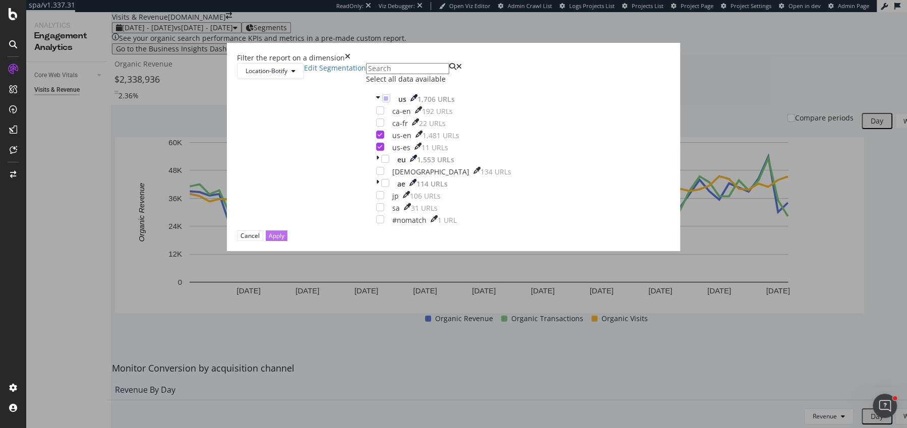
click at [288, 241] on button "Apply" at bounding box center [277, 236] width 22 height 11
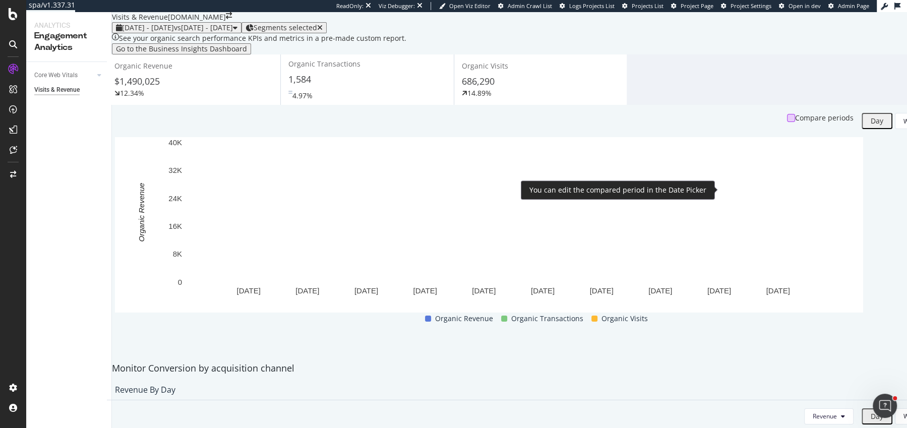
click at [725, 122] on div at bounding box center [791, 118] width 8 height 8
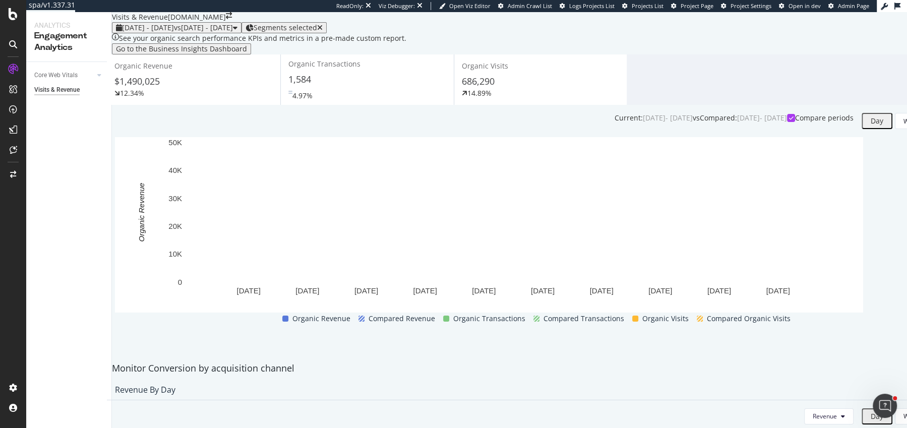
click at [484, 98] on div "14.89%" at bounding box center [541, 93] width 158 height 10
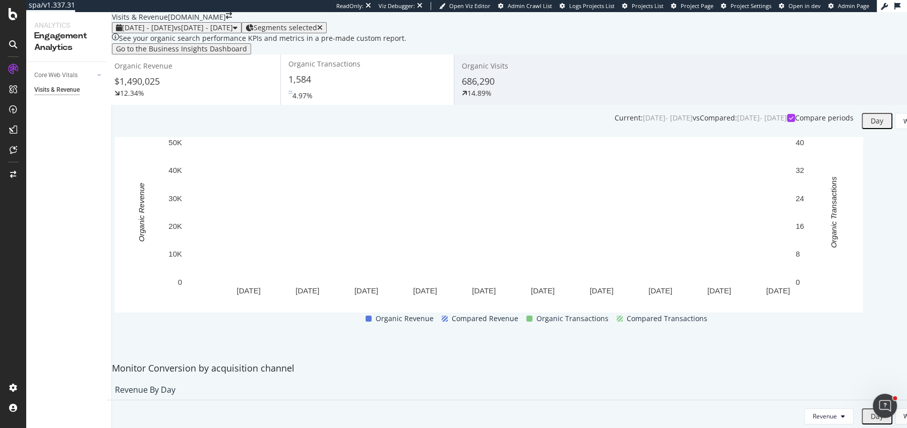
click at [391, 86] on div "1,584" at bounding box center [368, 79] width 158 height 13
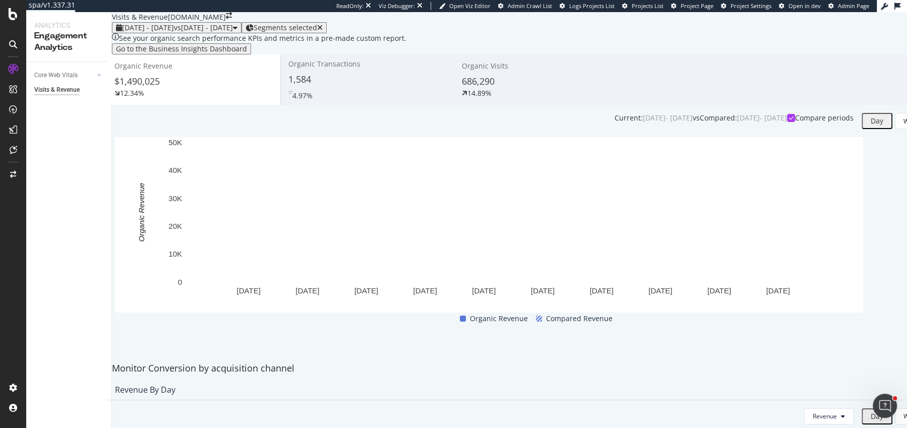
click at [362, 86] on div "1,584" at bounding box center [368, 79] width 158 height 13
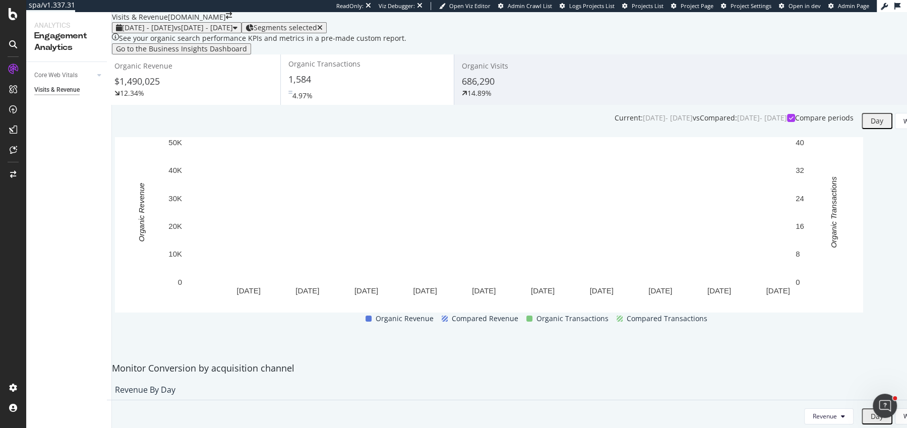
click at [252, 88] on div "$1,490,025" at bounding box center [193, 81] width 158 height 13
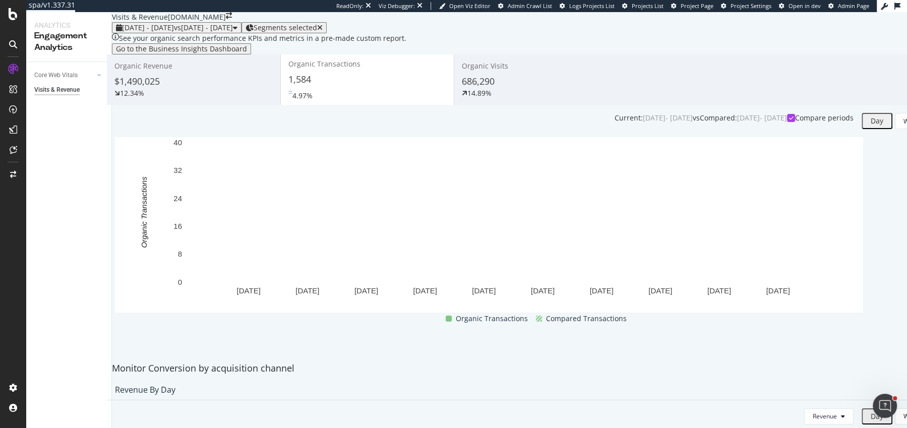
click at [222, 88] on div "$1,490,025" at bounding box center [193, 81] width 158 height 13
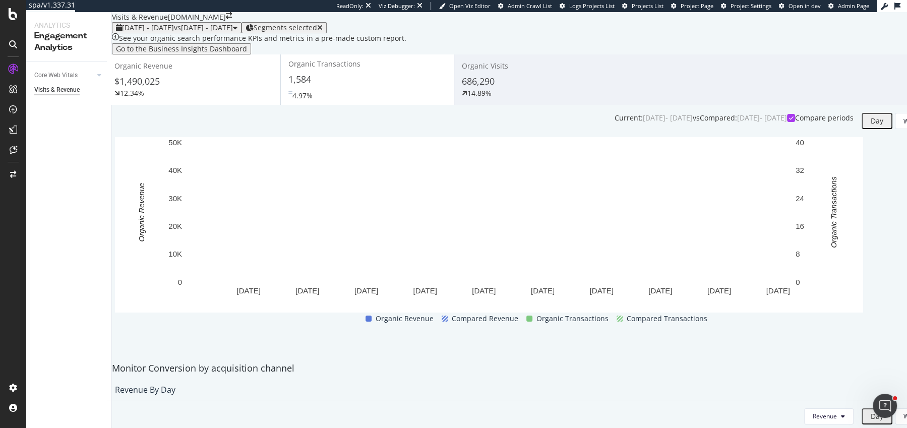
click at [340, 86] on div "1,584" at bounding box center [368, 79] width 158 height 13
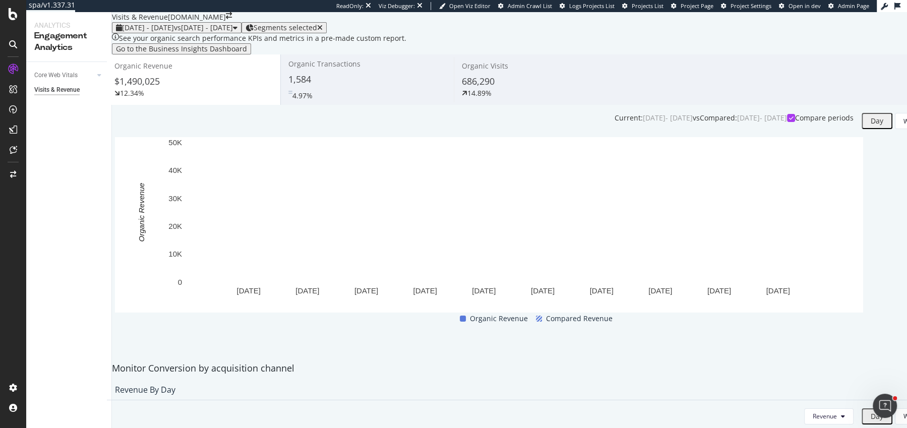
click at [340, 86] on div "1,584" at bounding box center [368, 79] width 158 height 13
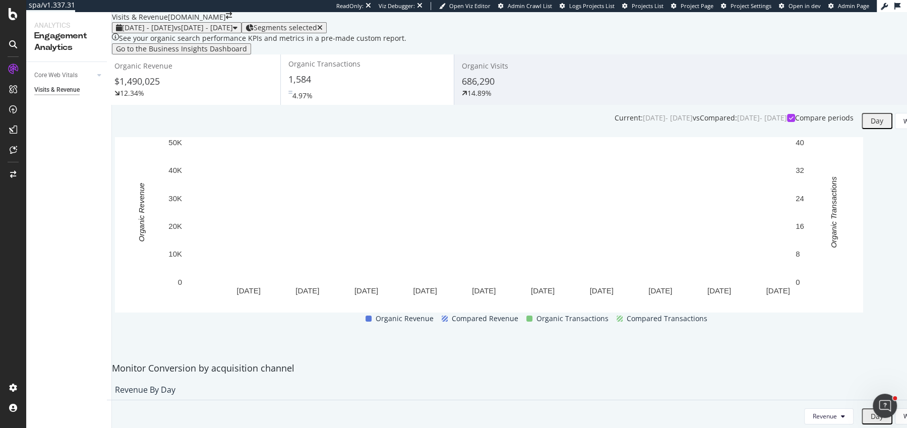
click at [228, 102] on div "Organic Revenue $1,490,025 12.34%" at bounding box center [194, 79] width 174 height 45
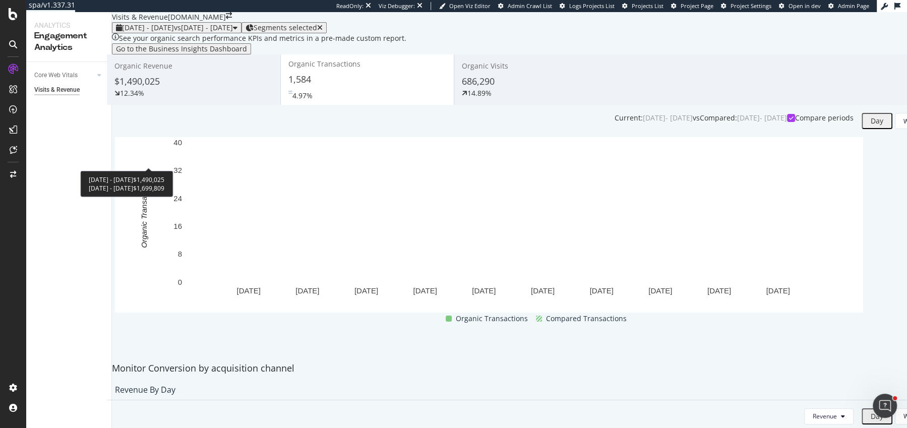
click at [144, 98] on div "12.34%" at bounding box center [132, 93] width 24 height 10
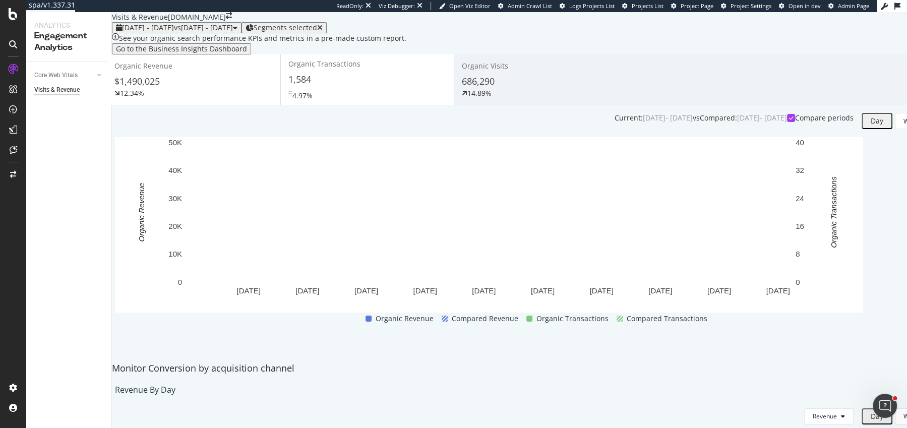
click at [308, 101] on div "4.97%" at bounding box center [301, 93] width 25 height 15
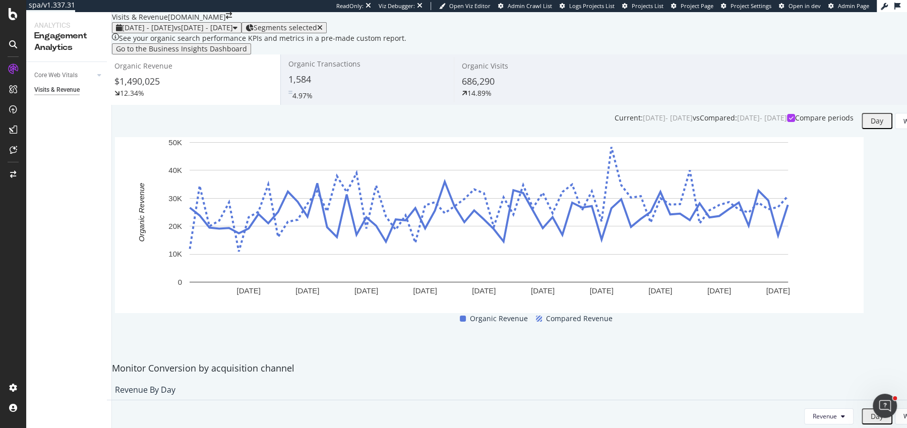
click at [331, 69] on span "Organic Transactions" at bounding box center [325, 64] width 72 height 10
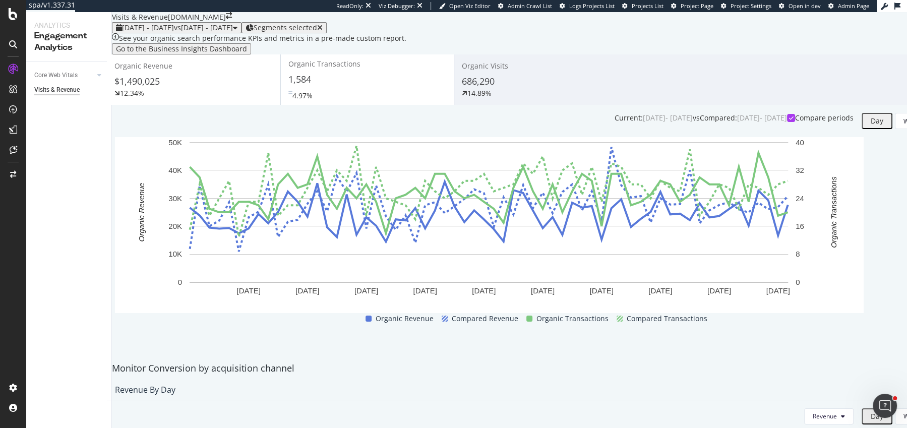
click at [203, 88] on div "$1,490,025" at bounding box center [193, 81] width 158 height 13
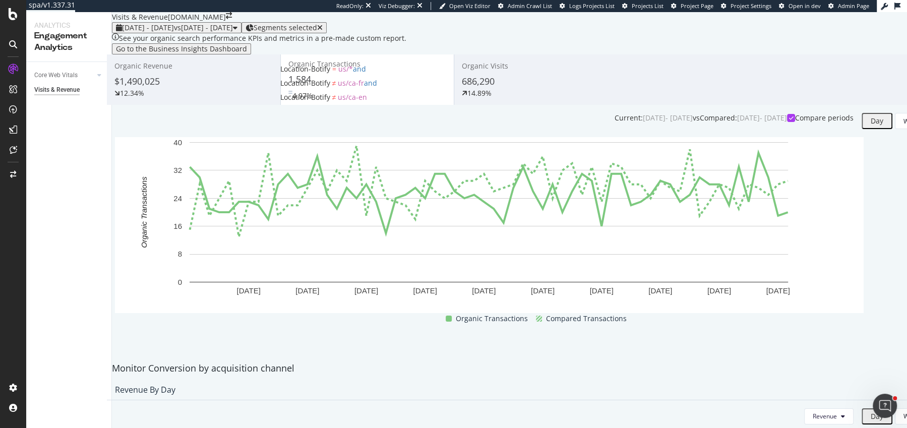
click at [317, 32] on span "Segments selected" at bounding box center [286, 28] width 64 height 10
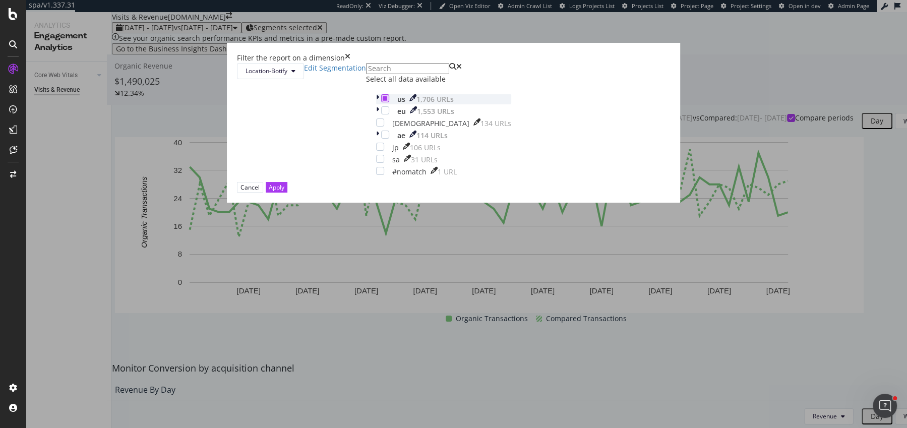
click at [381, 102] on div "modal" at bounding box center [385, 98] width 8 height 8
click at [376, 117] on icon "modal" at bounding box center [377, 111] width 3 height 10
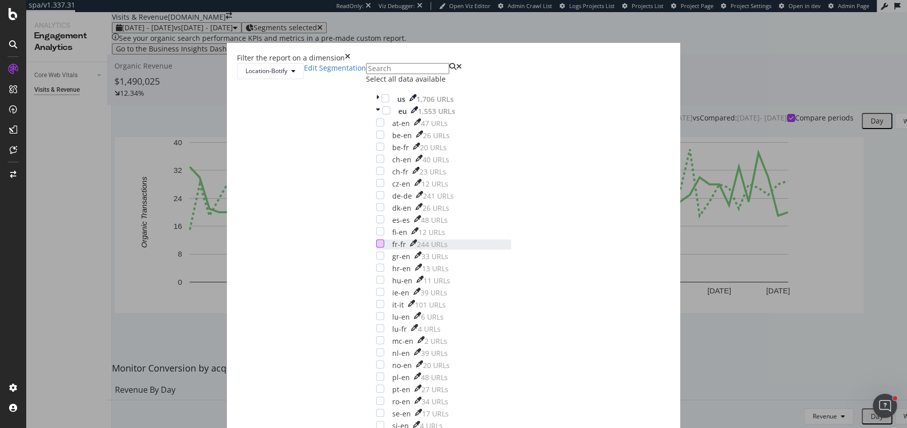
click at [376, 248] on div "modal" at bounding box center [380, 244] width 8 height 8
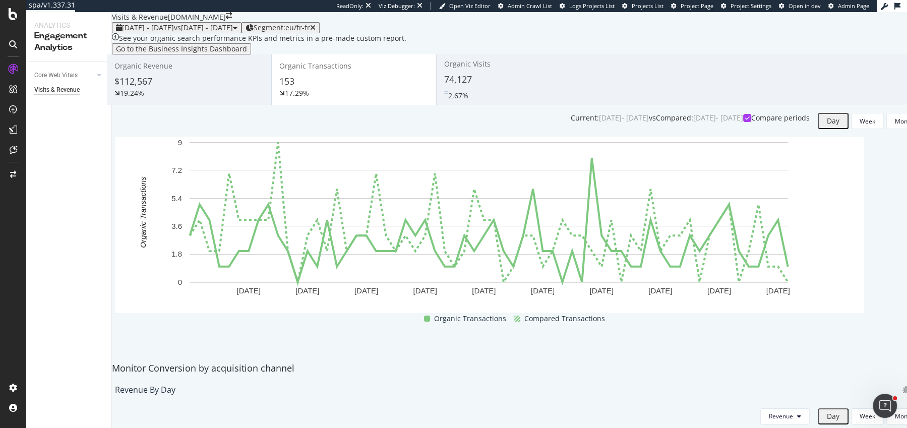
click at [352, 88] on div "153" at bounding box center [353, 81] width 149 height 13
click at [225, 98] on div "19.24%" at bounding box center [188, 93] width 149 height 10
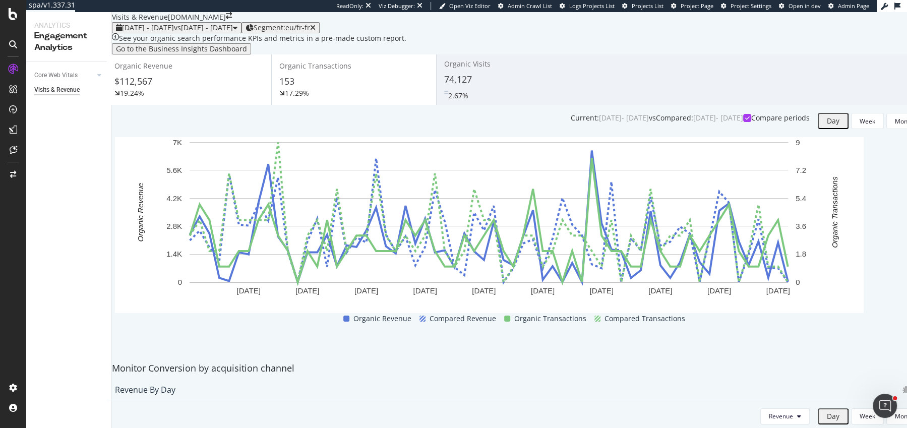
click at [343, 98] on div "17.29%" at bounding box center [353, 93] width 149 height 10
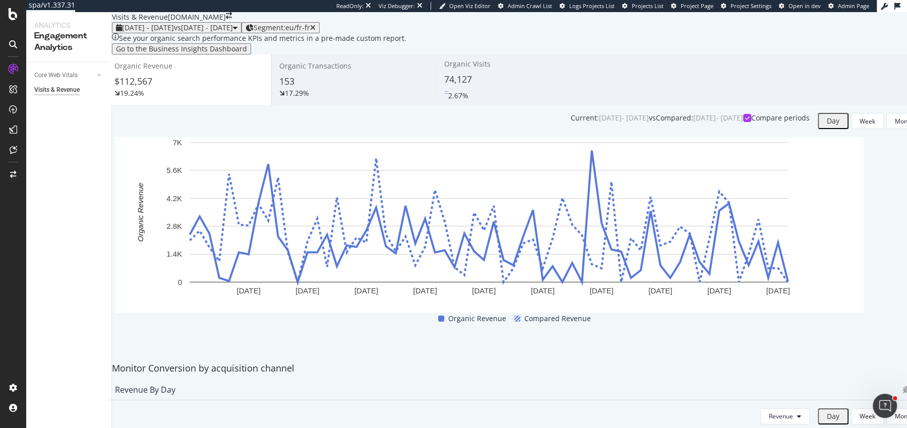
click at [340, 88] on div "153" at bounding box center [353, 81] width 149 height 13
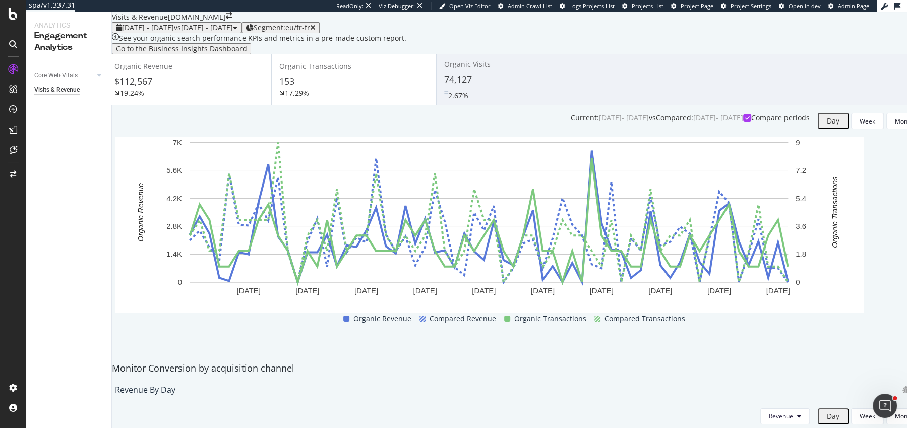
click at [248, 88] on div "$112,567" at bounding box center [188, 81] width 149 height 13
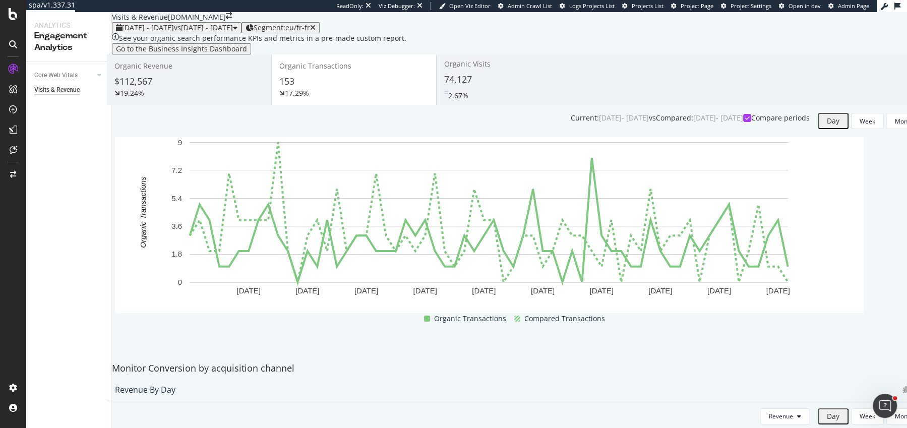
click at [173, 71] on span "Organic Revenue" at bounding box center [143, 66] width 58 height 10
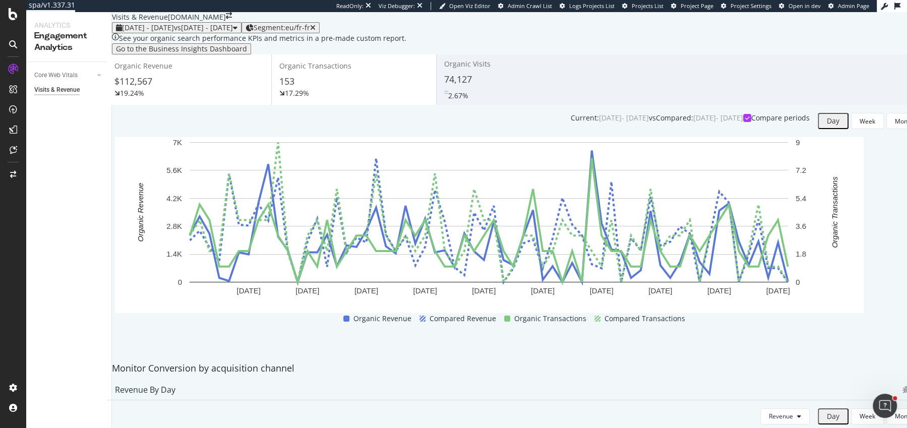
click at [328, 71] on span "Organic Transactions" at bounding box center [315, 66] width 72 height 10
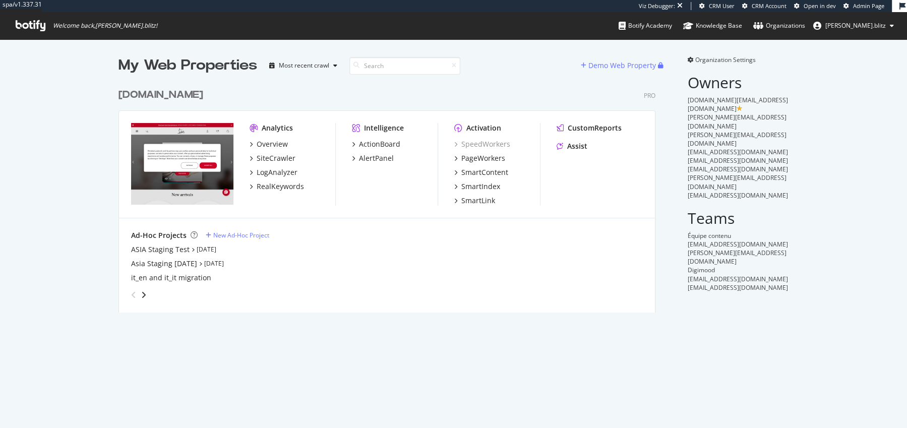
scroll to position [237, 545]
click at [601, 128] on div "CustomReports" at bounding box center [595, 128] width 54 height 10
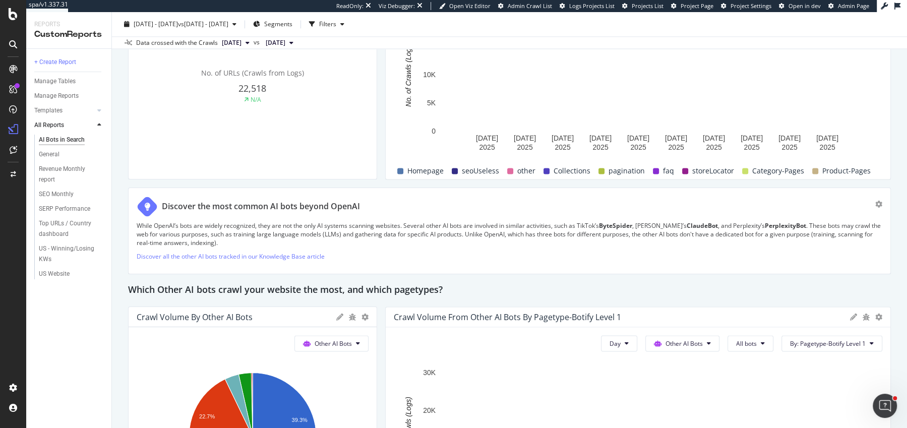
scroll to position [1686, 0]
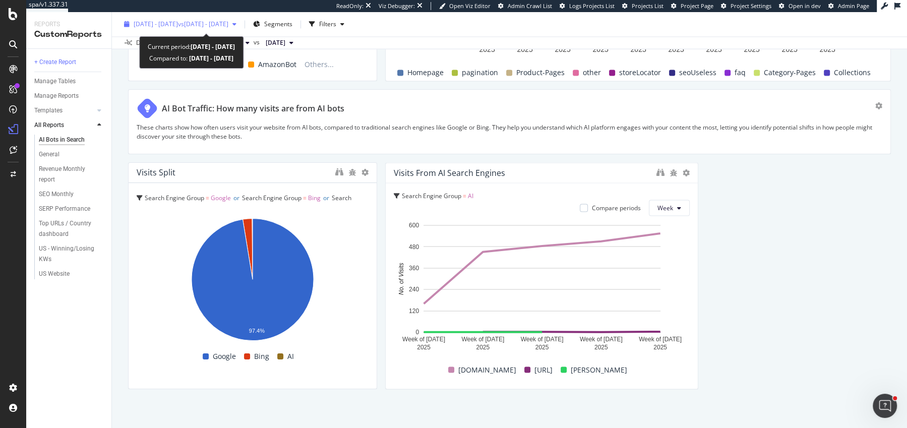
click at [178, 27] on span "[DATE] - [DATE]" at bounding box center [156, 24] width 44 height 9
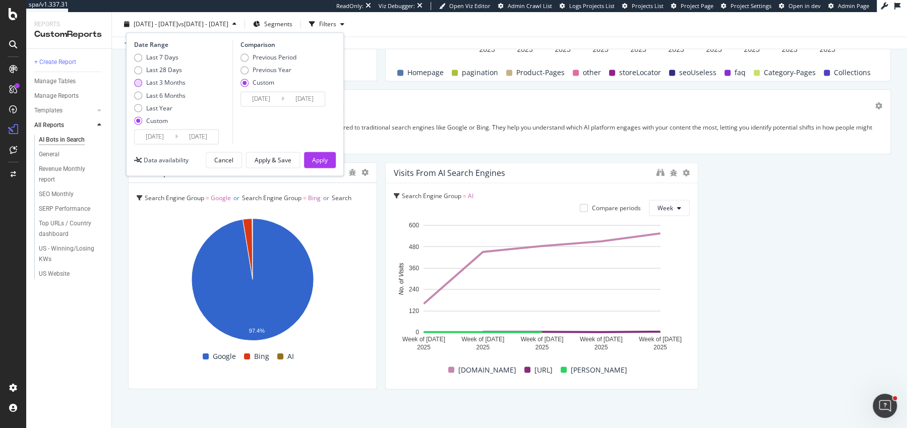
click at [148, 83] on div "Last 3 Months" at bounding box center [165, 82] width 39 height 9
type input "[DATE]"
click at [155, 95] on div "Last 6 Months" at bounding box center [165, 95] width 39 height 9
type input "[DATE]"
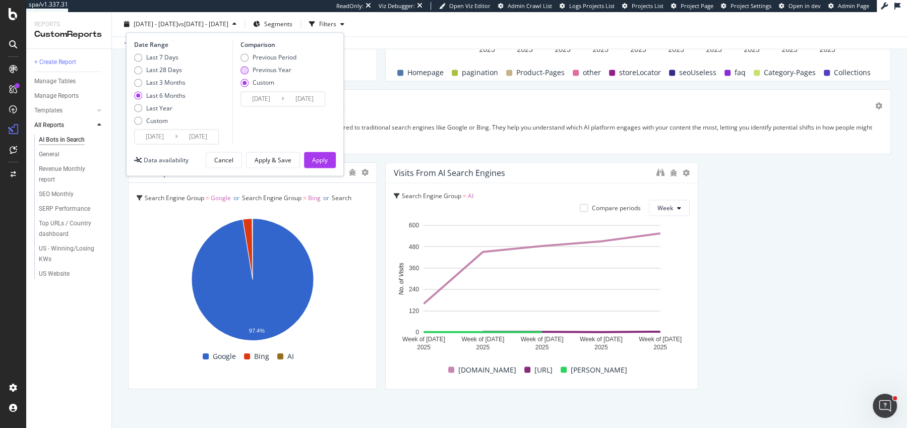
click at [279, 72] on div "Previous Year" at bounding box center [272, 70] width 39 height 9
type input "[DATE]"
click at [313, 152] on div "Apply" at bounding box center [320, 159] width 16 height 15
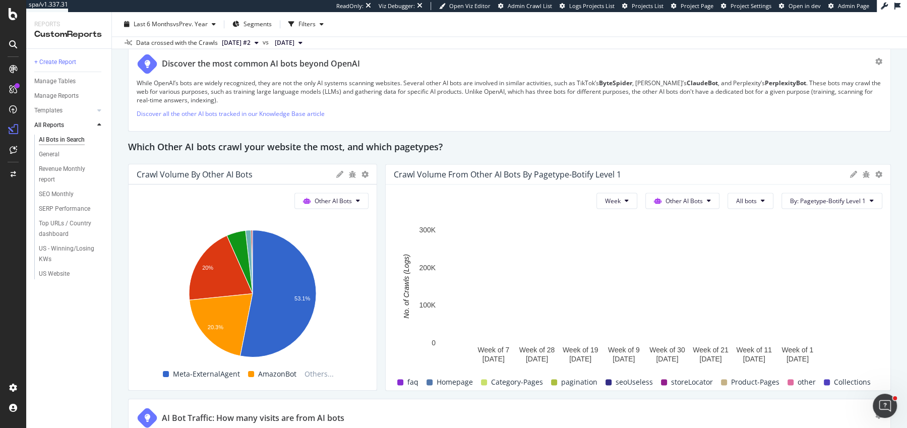
scroll to position [1386, 0]
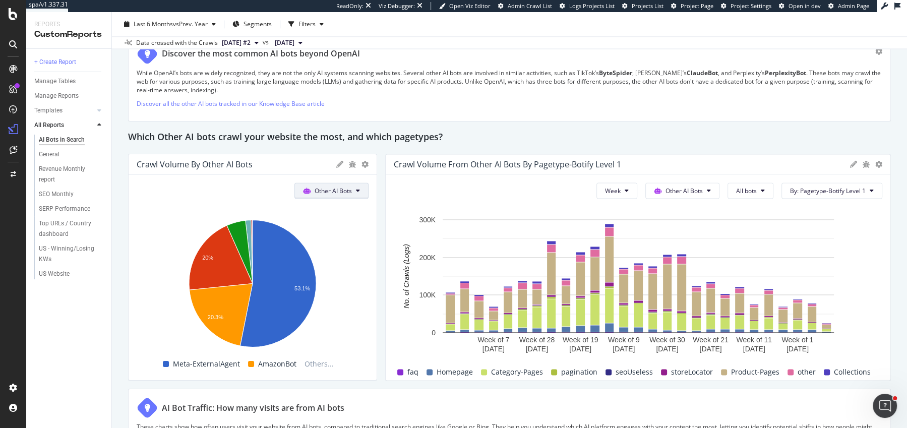
click at [327, 191] on span "Other AI Bots" at bounding box center [333, 191] width 37 height 9
click at [327, 247] on span "OpenAI" at bounding box center [338, 245] width 39 height 9
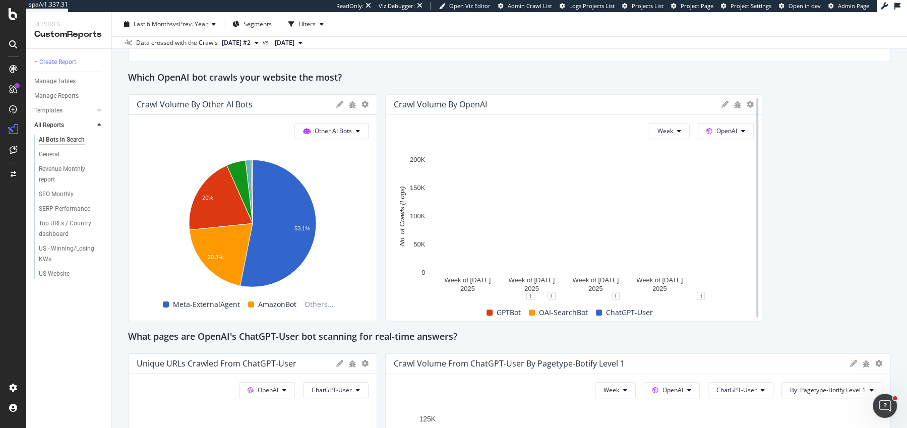
scroll to position [828, 0]
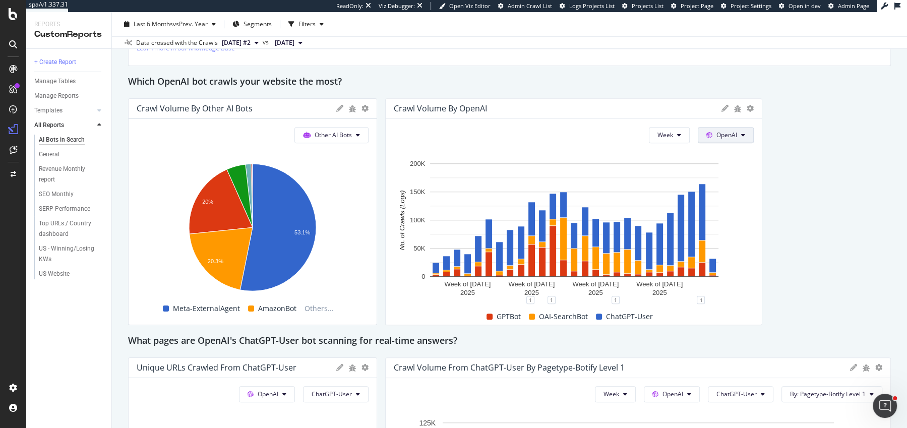
click at [726, 133] on span "OpenAI" at bounding box center [727, 135] width 21 height 9
click at [725, 206] on span "Other AI Bots" at bounding box center [741, 209] width 37 height 9
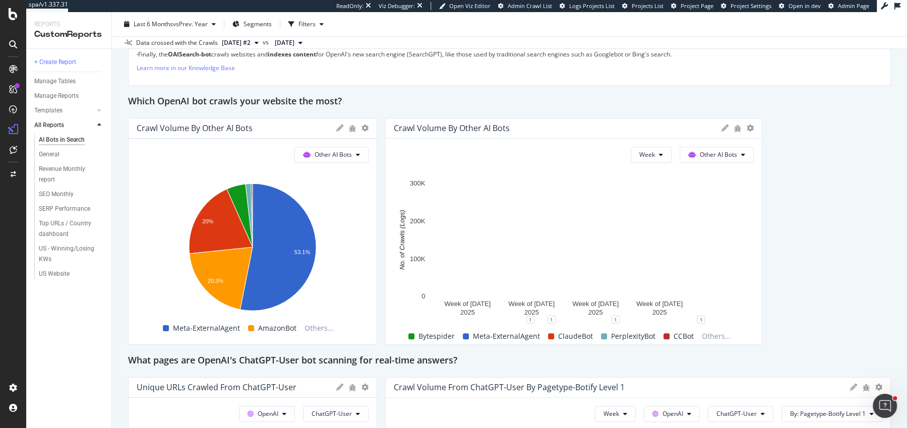
scroll to position [817, 0]
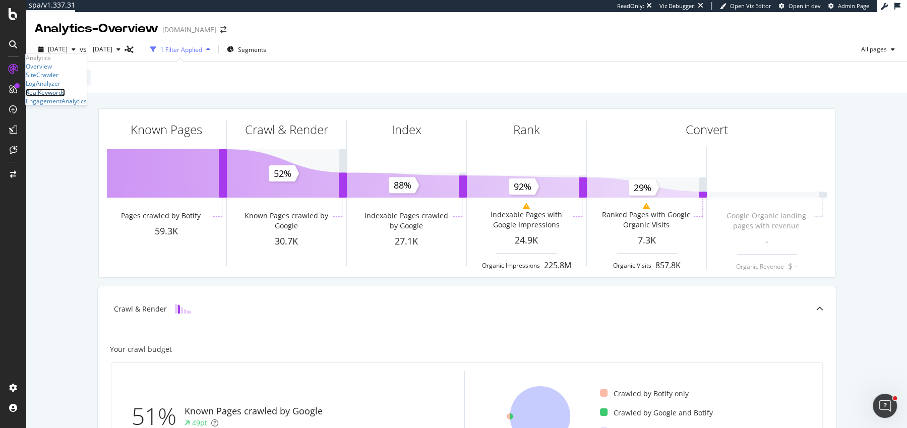
click at [65, 97] on div "RealKeywords" at bounding box center [45, 92] width 39 height 9
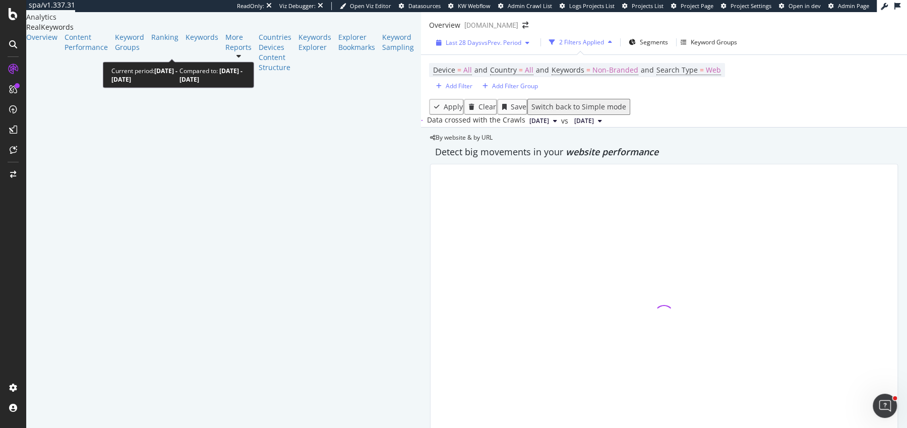
click at [432, 43] on div "Last 28 Days vs Prev. Period" at bounding box center [482, 42] width 101 height 9
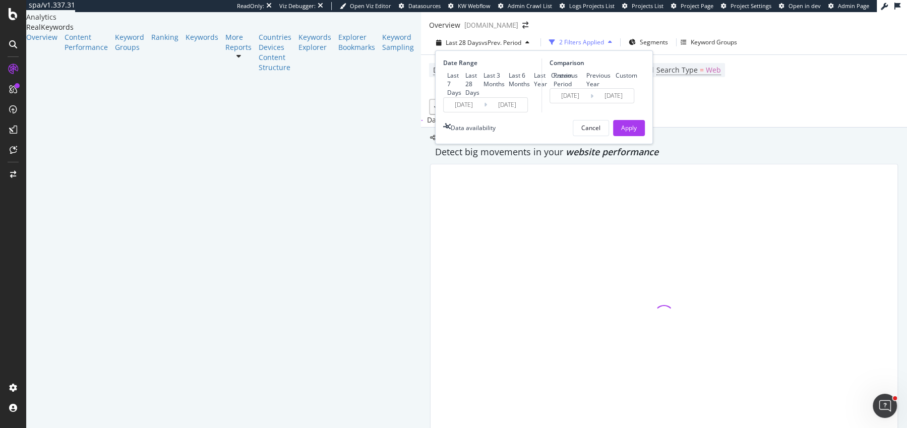
click at [534, 88] on div "Last Year" at bounding box center [540, 79] width 13 height 17
type input "2024/09/15"
type input "2023/09/16"
type input "2024/09/14"
click at [621, 132] on div "Apply" at bounding box center [629, 128] width 16 height 9
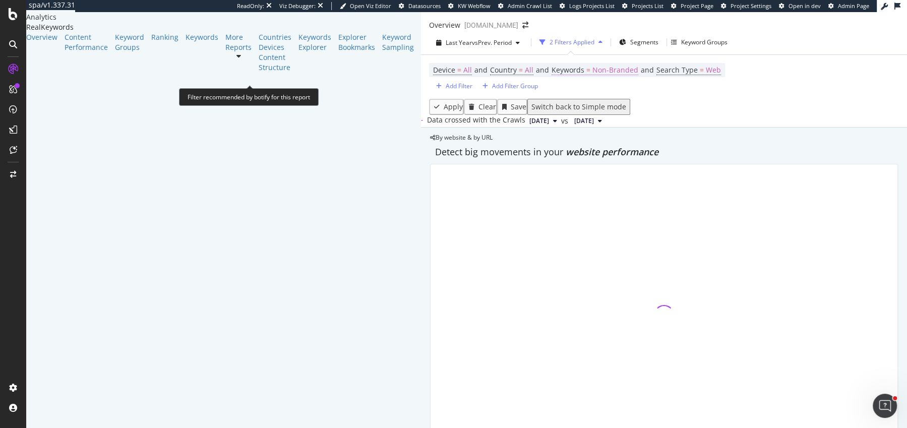
click at [593, 76] on span "Non-Branded" at bounding box center [616, 70] width 46 height 14
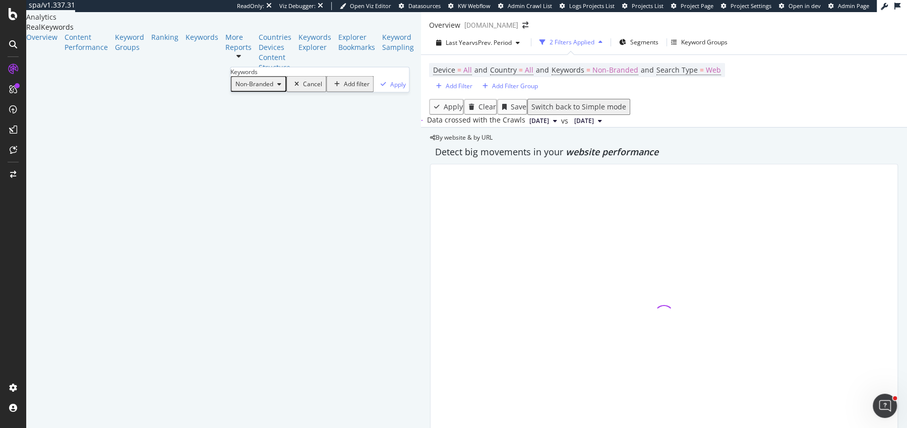
click at [264, 91] on div "Non-Branded" at bounding box center [259, 84] width 54 height 13
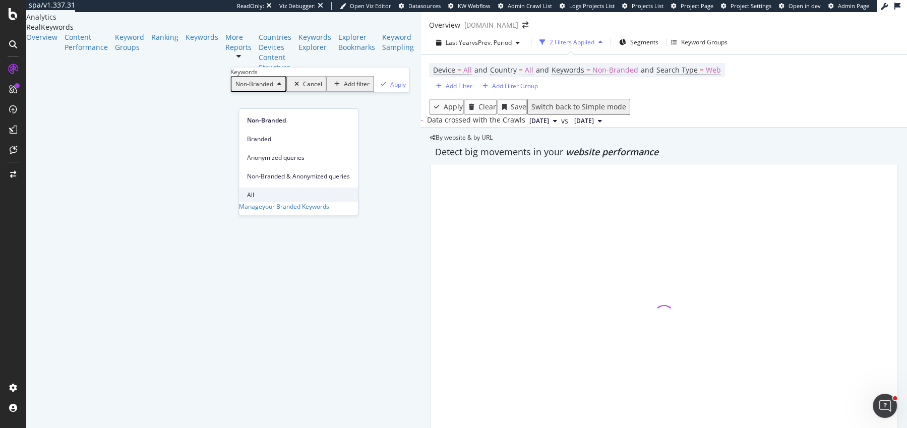
click at [277, 188] on div "All" at bounding box center [298, 195] width 119 height 15
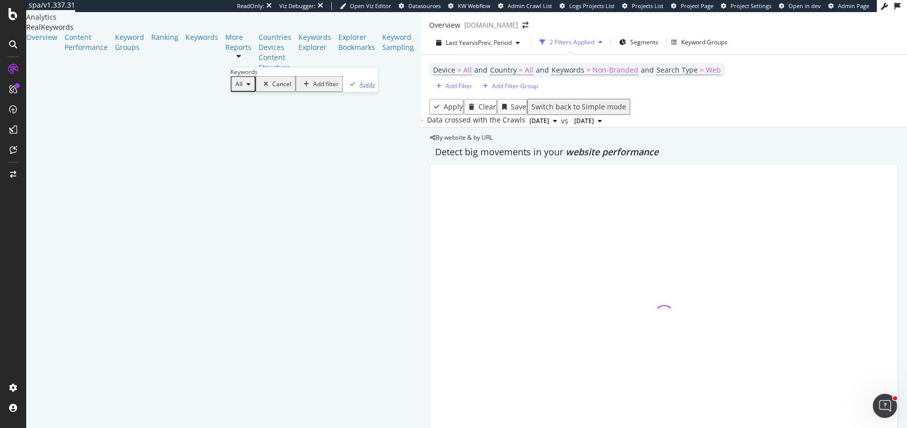
click at [360, 88] on div "Apply" at bounding box center [368, 84] width 16 height 9
click at [429, 75] on div "Device = All and Country = All and Keywords = All and Search Type = Web" at bounding box center [558, 70] width 259 height 14
click at [669, 76] on span "Web" at bounding box center [676, 70] width 15 height 14
click at [325, 92] on div "Web" at bounding box center [308, 84] width 34 height 16
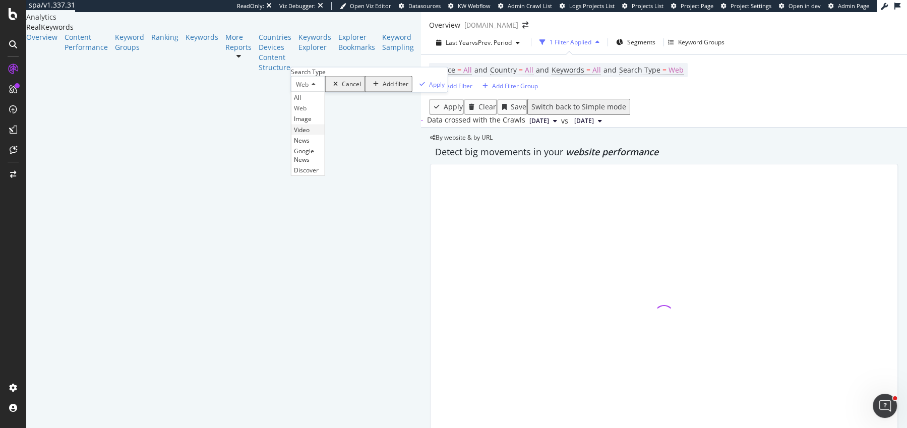
click at [319, 135] on div "Video" at bounding box center [308, 129] width 33 height 11
click at [432, 88] on div "Apply" at bounding box center [440, 84] width 16 height 9
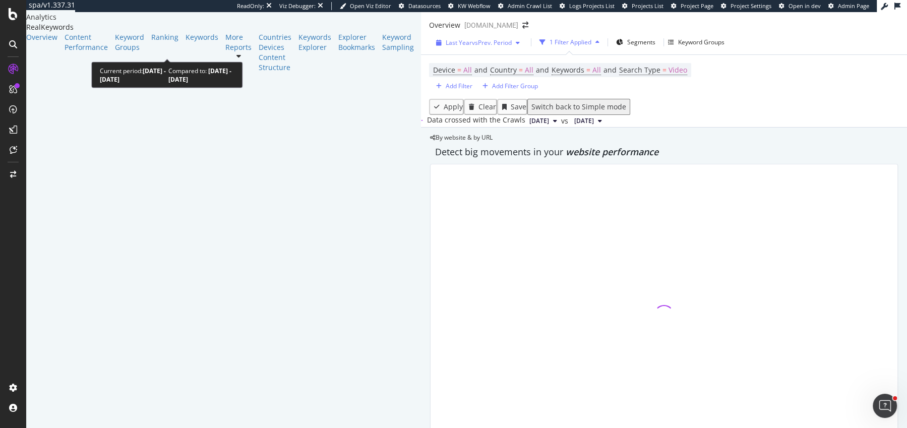
click at [472, 46] on span "vs Prev. Period" at bounding box center [492, 42] width 40 height 9
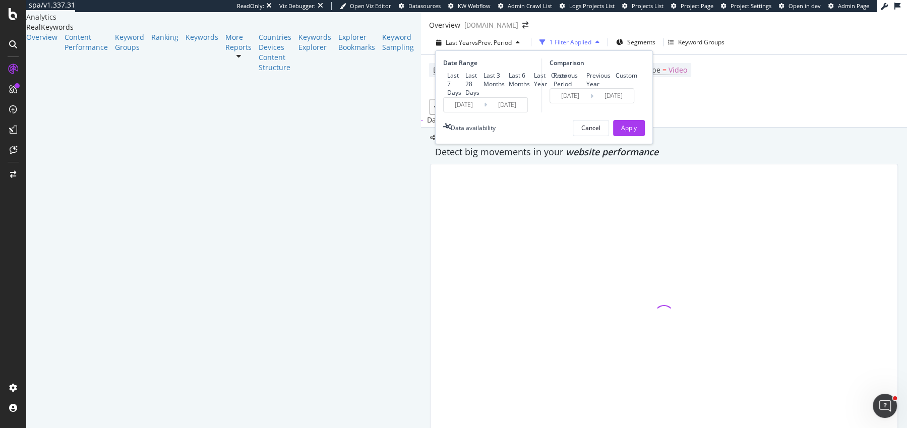
click at [493, 141] on div "By website & by URL" at bounding box center [461, 138] width 63 height 6
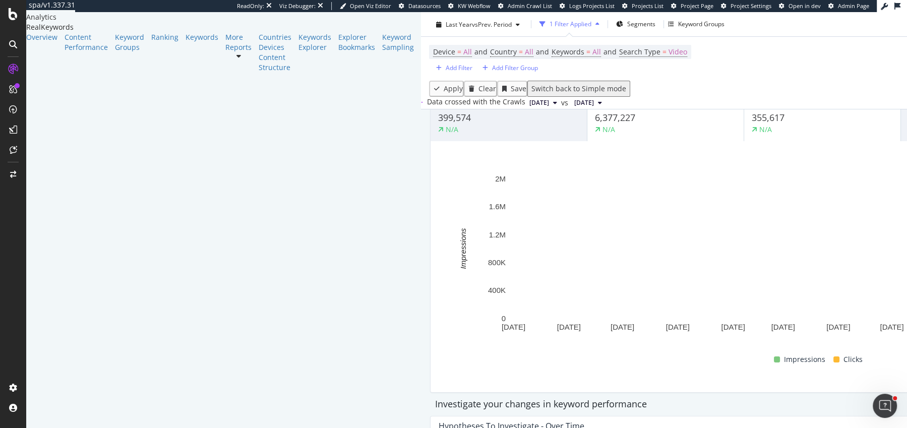
scroll to position [28, 0]
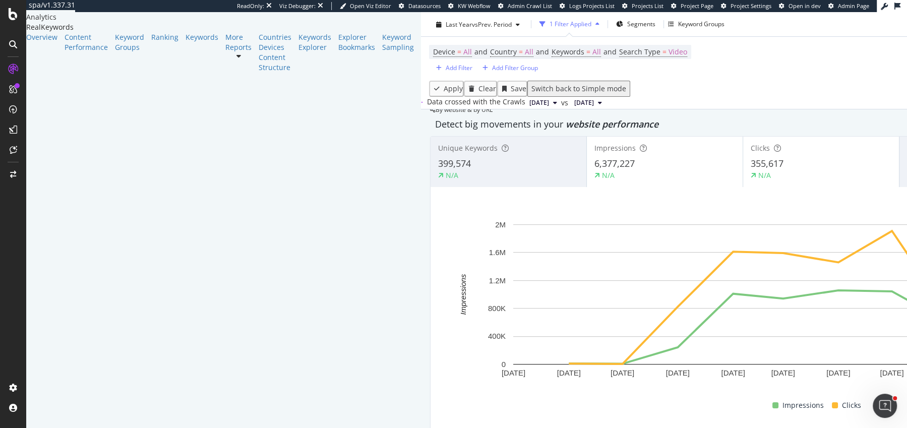
click at [595, 170] on div "6,377,227" at bounding box center [665, 163] width 141 height 13
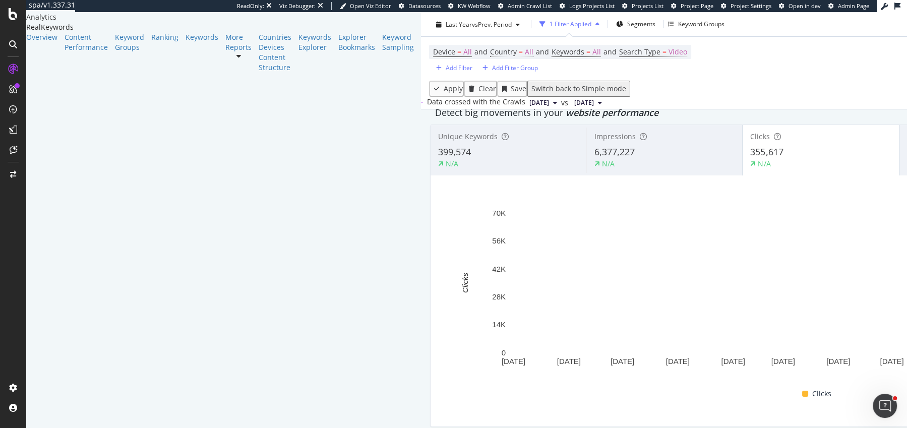
scroll to position [45, 0]
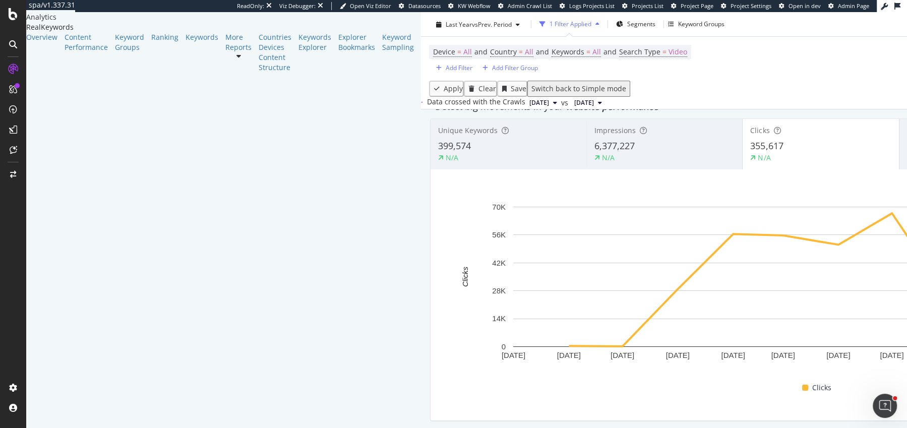
click at [595, 136] on div "Impressions" at bounding box center [665, 131] width 140 height 10
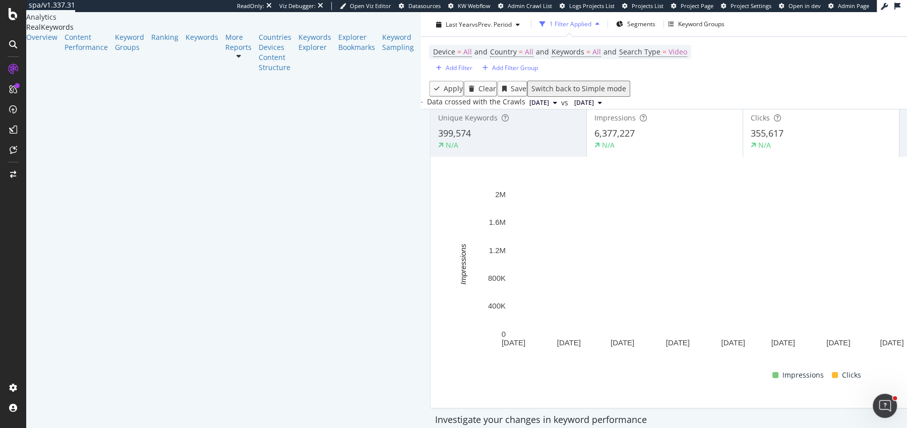
scroll to position [56, 0]
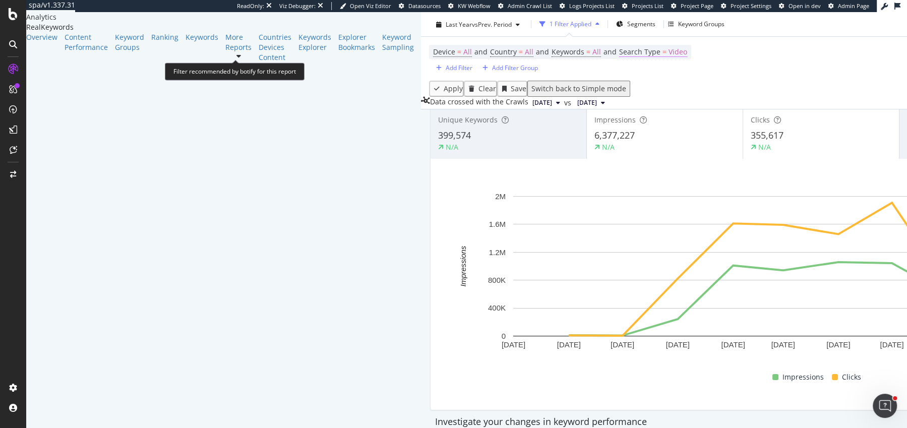
click at [663, 50] on span "=" at bounding box center [665, 52] width 4 height 10
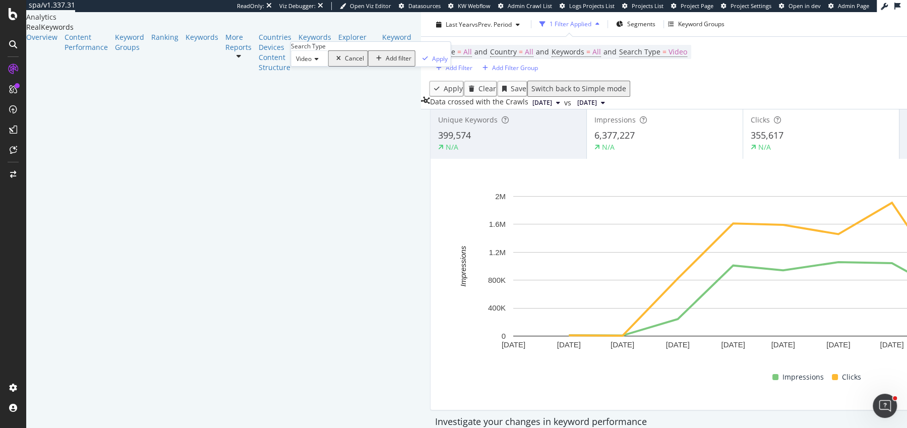
click at [323, 67] on div "Video" at bounding box center [309, 58] width 37 height 16
click at [325, 77] on div "All" at bounding box center [310, 72] width 36 height 11
click at [414, 62] on icon "button" at bounding box center [417, 58] width 6 height 6
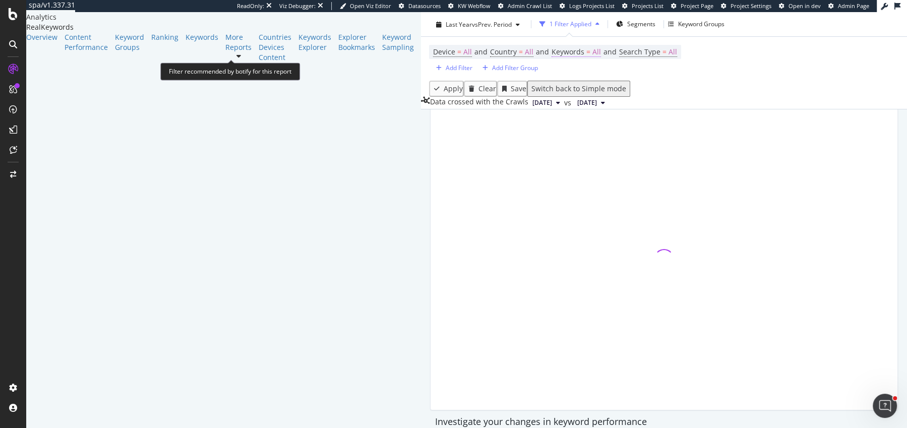
click at [552, 48] on span "Keywords" at bounding box center [568, 52] width 33 height 10
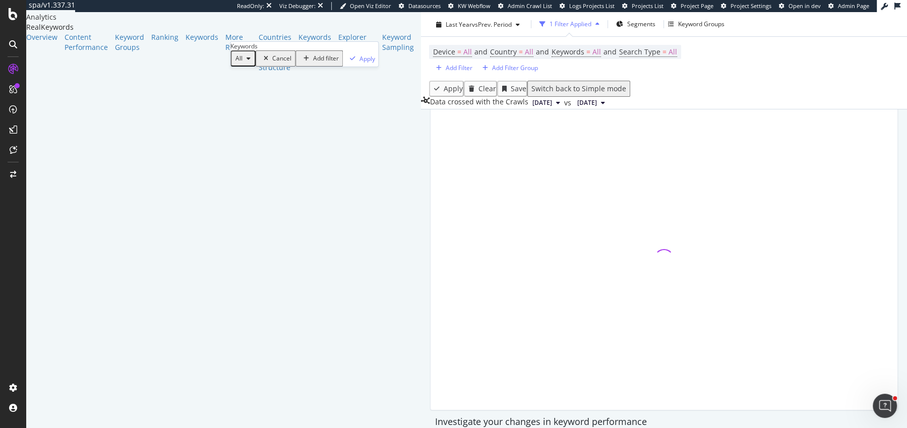
click at [245, 67] on button "All" at bounding box center [243, 58] width 25 height 16
click at [279, 93] on span "Non-Branded" at bounding box center [298, 94] width 103 height 9
click at [390, 63] on div "Apply" at bounding box center [398, 58] width 16 height 9
click at [429, 60] on div "Device = All and Country = All and Keywords = Non-Branded and Search Type = All…" at bounding box center [574, 59] width 290 height 28
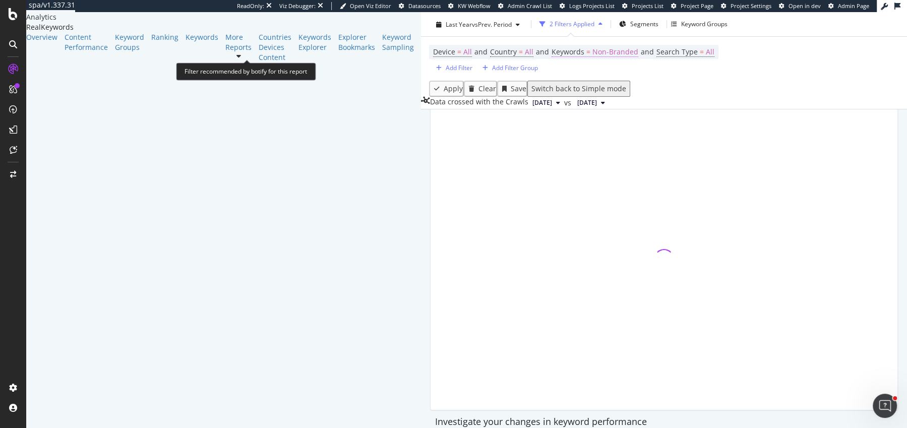
click at [587, 53] on span "=" at bounding box center [589, 52] width 4 height 10
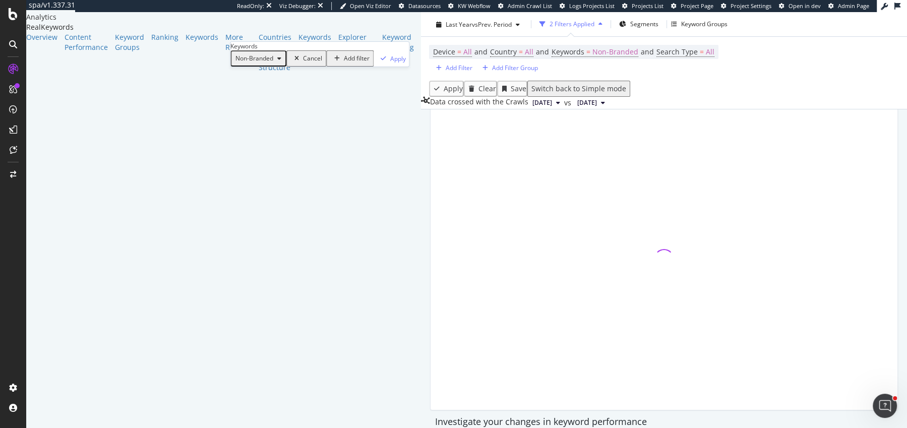
click at [255, 65] on div "Non-Branded" at bounding box center [259, 58] width 54 height 13
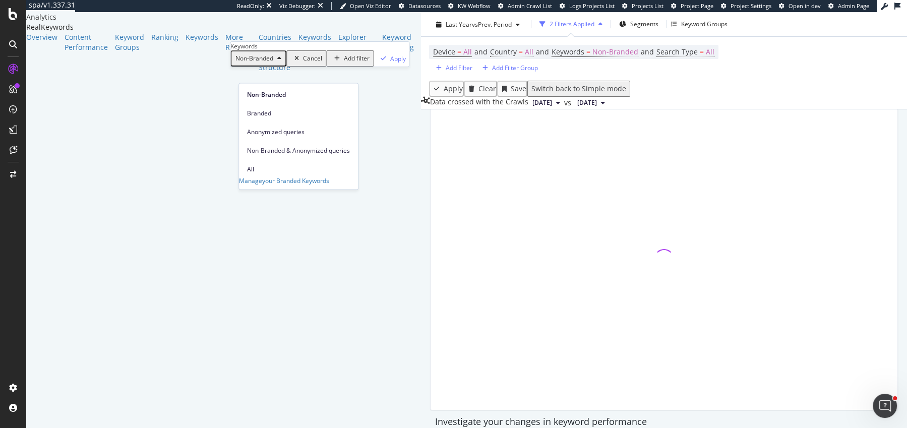
click at [281, 146] on span "Non-Branded & Anonymized queries" at bounding box center [298, 150] width 103 height 9
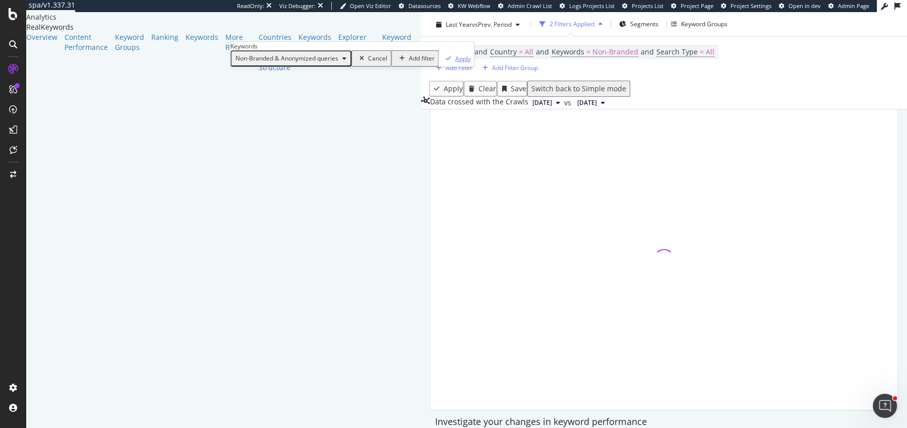
click at [455, 63] on div "Apply" at bounding box center [463, 58] width 16 height 9
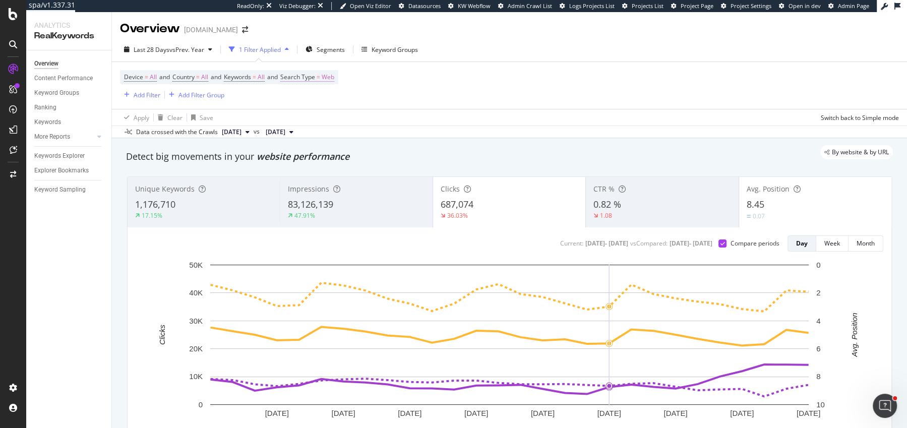
click at [332, 79] on span "Web" at bounding box center [328, 77] width 13 height 14
click at [320, 100] on div "Web" at bounding box center [354, 101] width 111 height 16
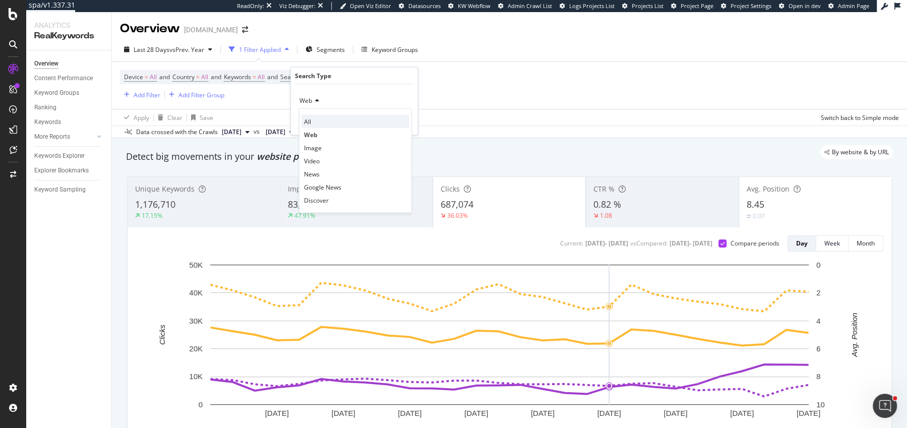
click at [320, 119] on div "All" at bounding box center [356, 121] width 108 height 13
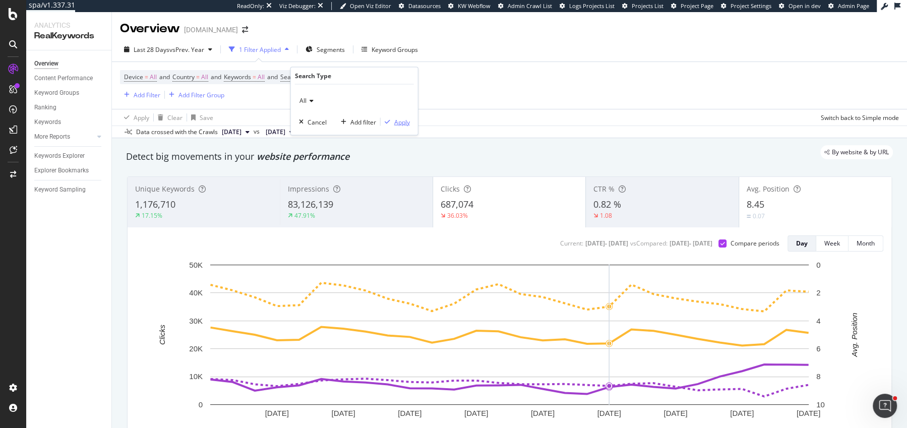
click at [402, 125] on div "Apply" at bounding box center [402, 122] width 16 height 9
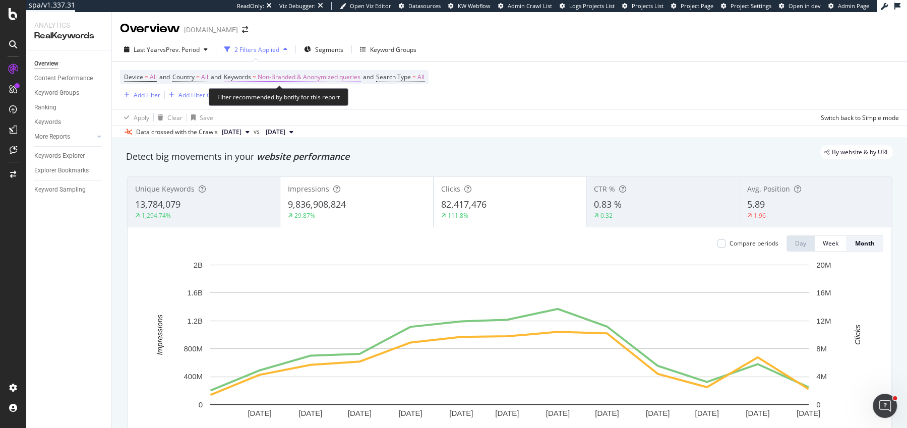
click at [297, 79] on span "Non-Branded & Anonymized queries" at bounding box center [309, 77] width 103 height 14
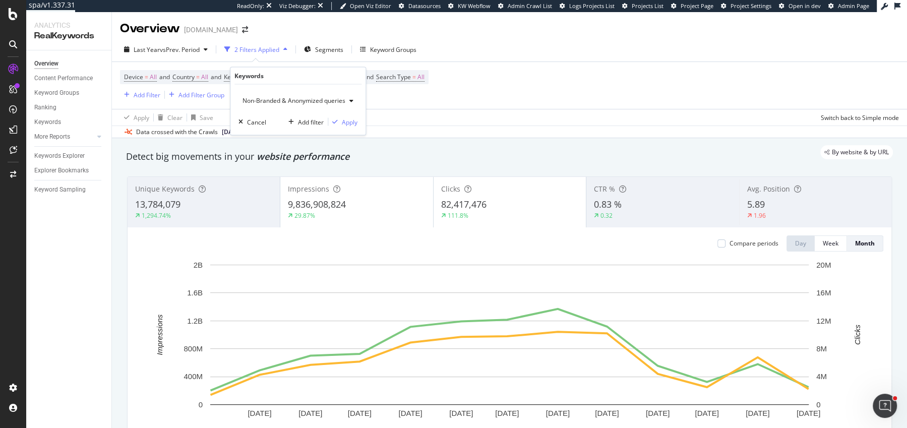
click at [279, 101] on span "Non-Branded & Anonymized queries" at bounding box center [292, 100] width 107 height 9
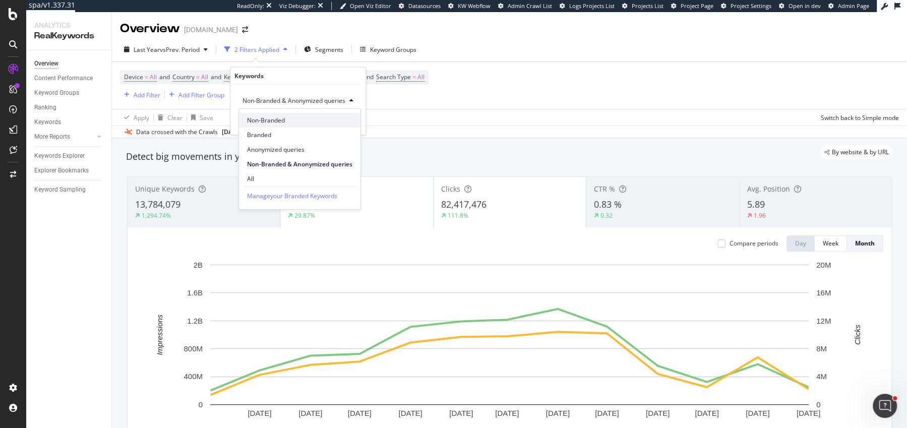
click at [279, 123] on span "Non-Branded" at bounding box center [299, 120] width 105 height 9
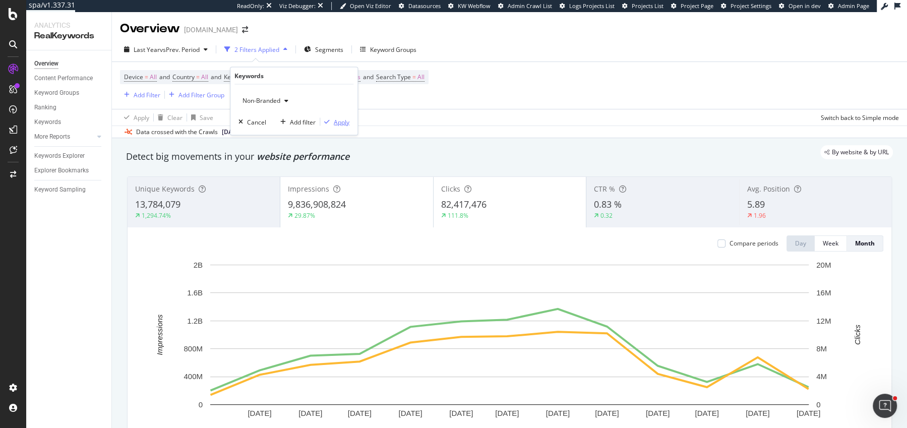
click at [343, 118] on div "Apply" at bounding box center [342, 122] width 16 height 9
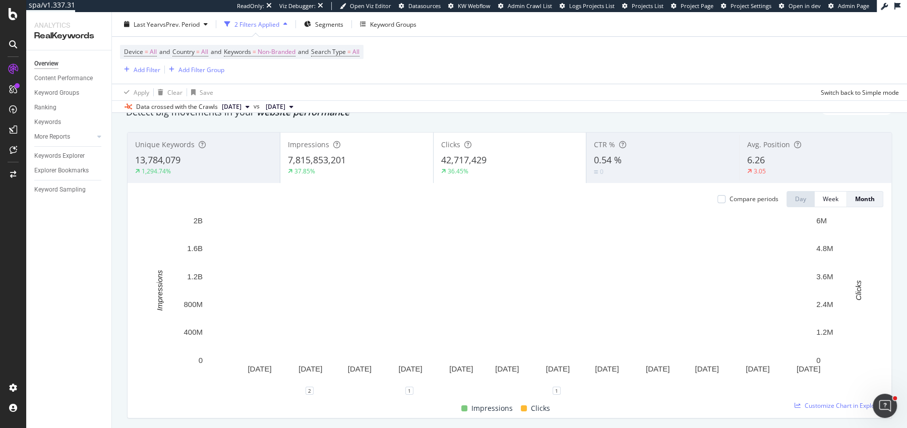
scroll to position [50, 0]
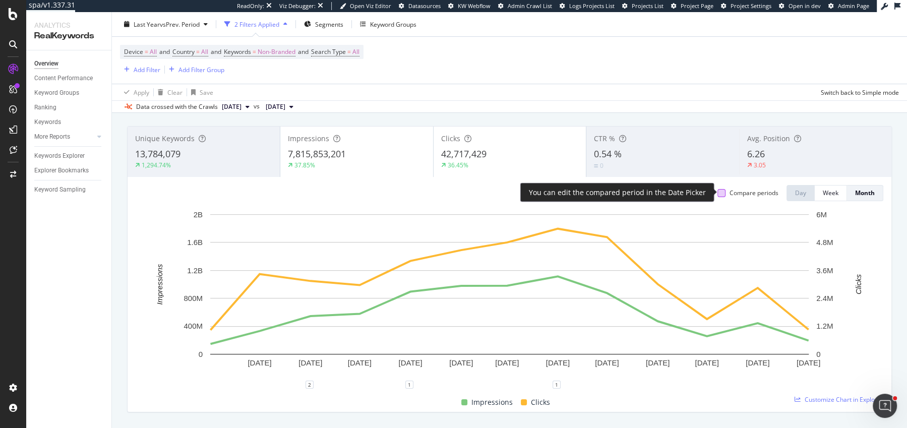
click at [722, 192] on div at bounding box center [722, 193] width 8 height 8
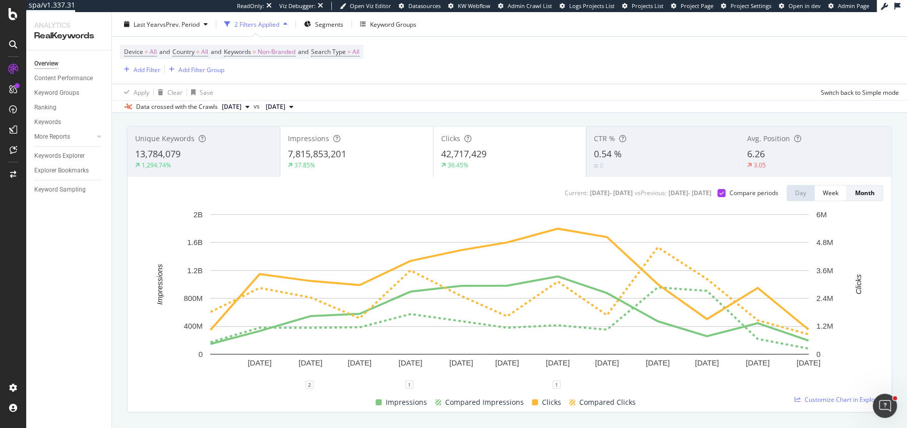
click at [396, 161] on div "37.85%" at bounding box center [356, 165] width 137 height 9
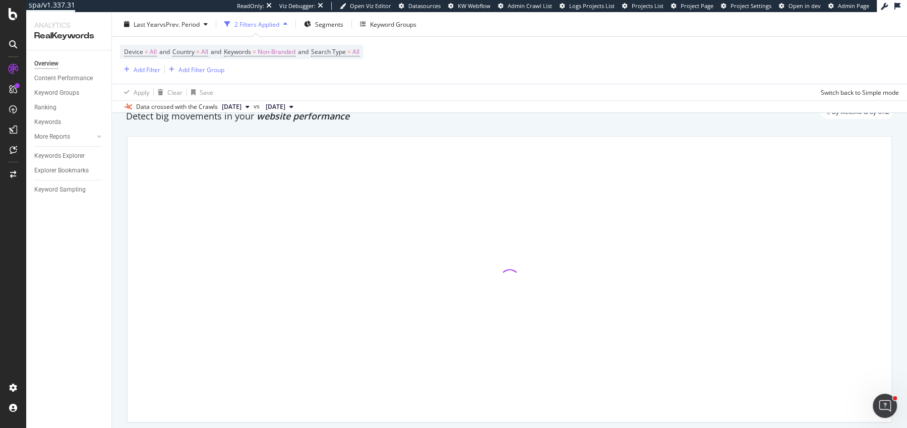
scroll to position [48, 0]
